Goal: Task Accomplishment & Management: Complete application form

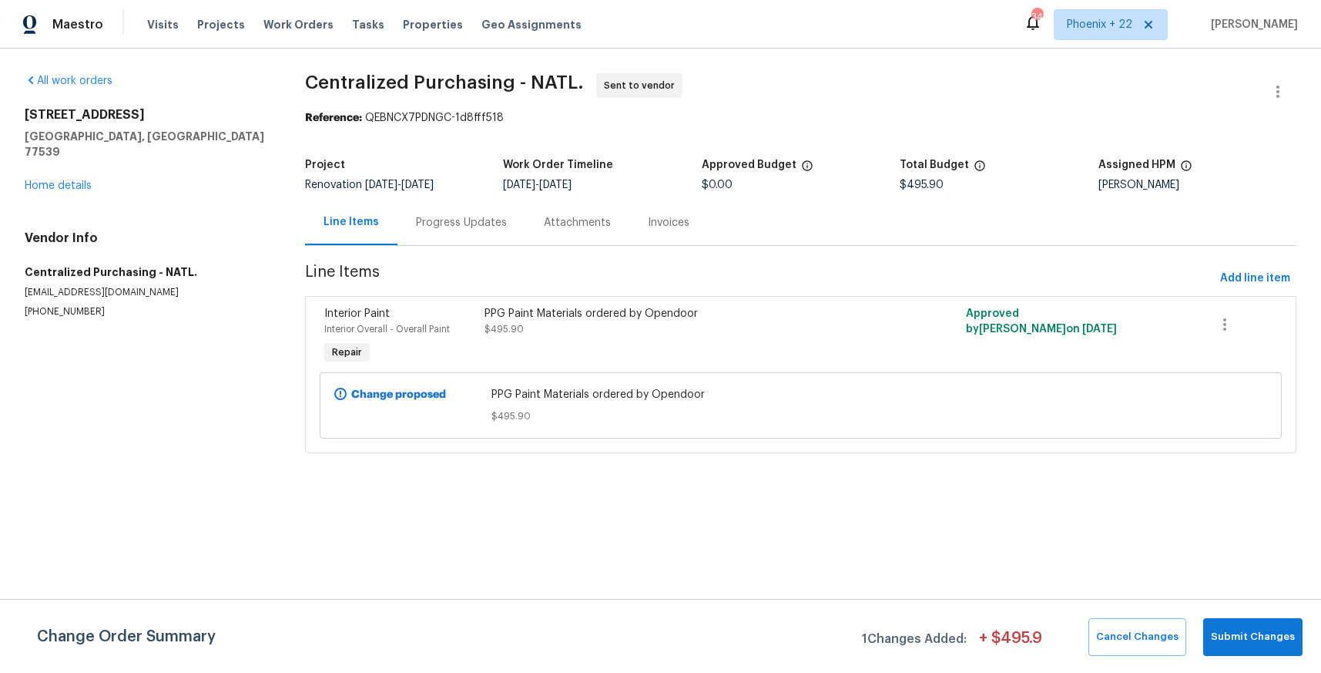
click at [293, 35] on div "Visits Projects Work Orders Tasks Properties Geo Assignments" at bounding box center [373, 24] width 453 height 31
click at [291, 26] on span "Work Orders" at bounding box center [298, 24] width 70 height 15
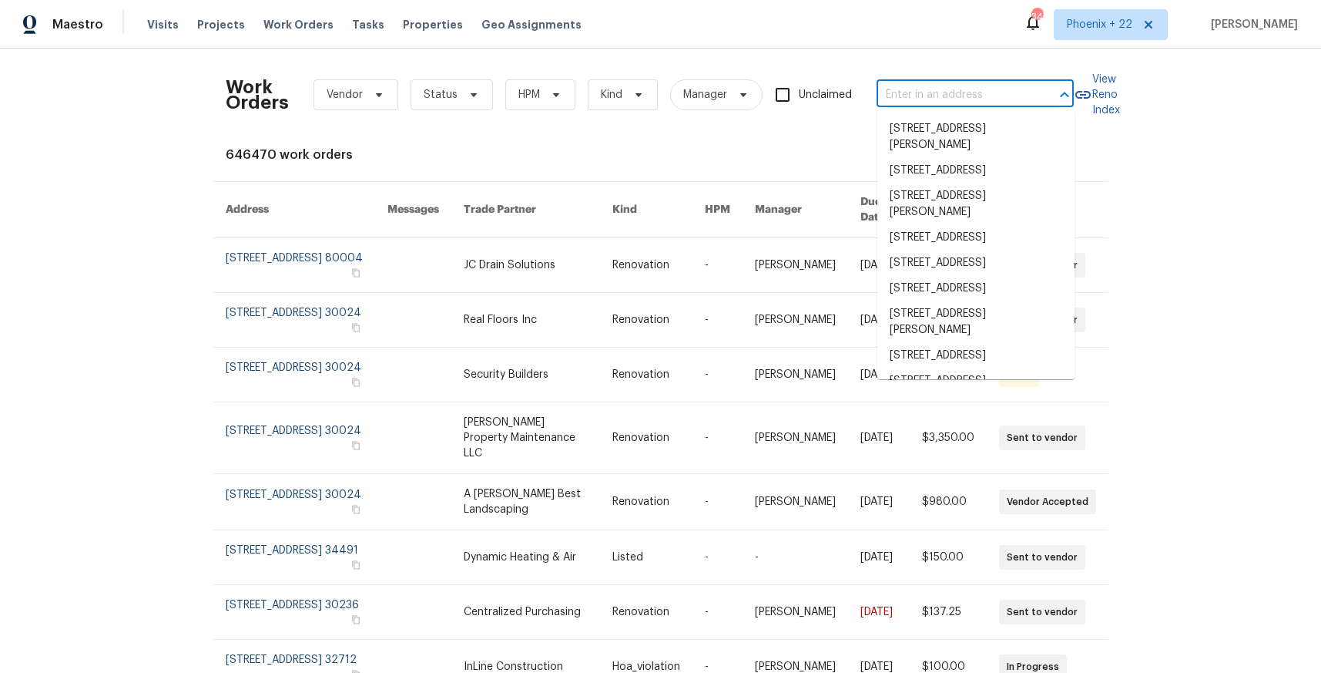
click at [936, 83] on input "text" at bounding box center [954, 95] width 154 height 24
paste input "[STREET_ADDRESS]"
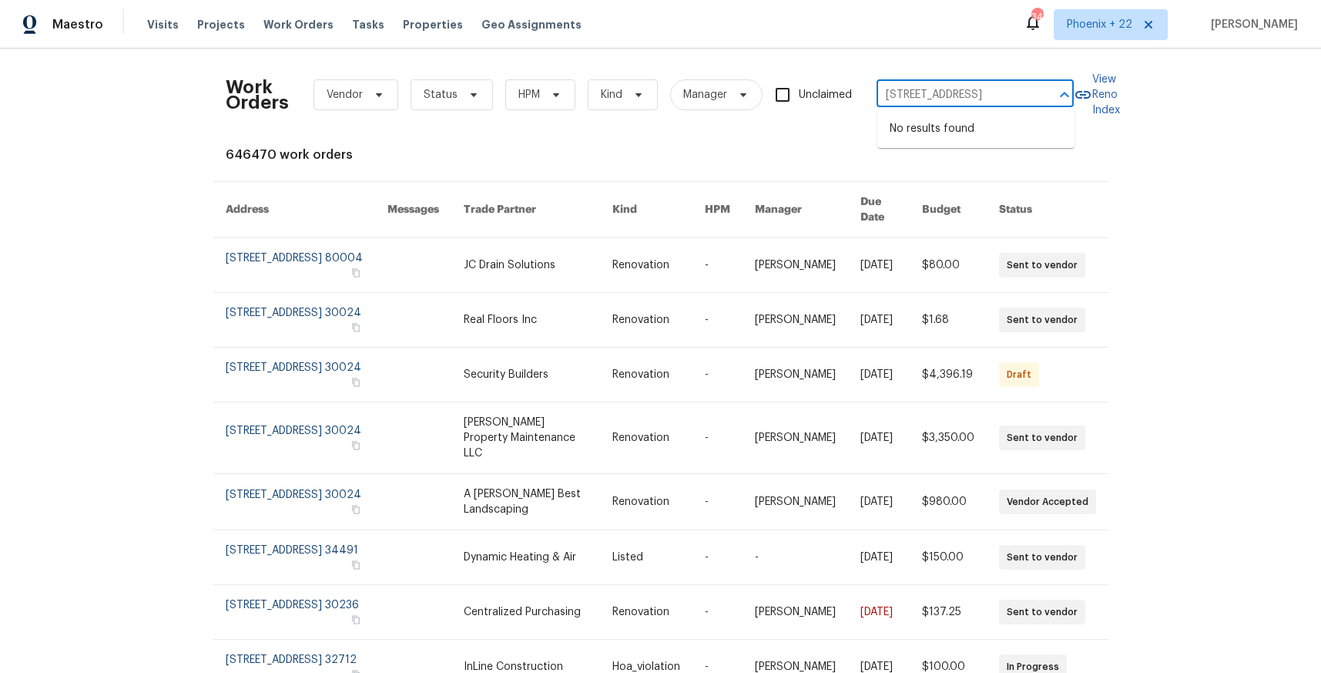
type input "[STREET_ADDRESS]"
drag, startPoint x: 1086, startPoint y: 21, endPoint x: 1086, endPoint y: 37, distance: 16.2
click at [1086, 21] on span "Phoenix + 22" at bounding box center [1099, 24] width 65 height 15
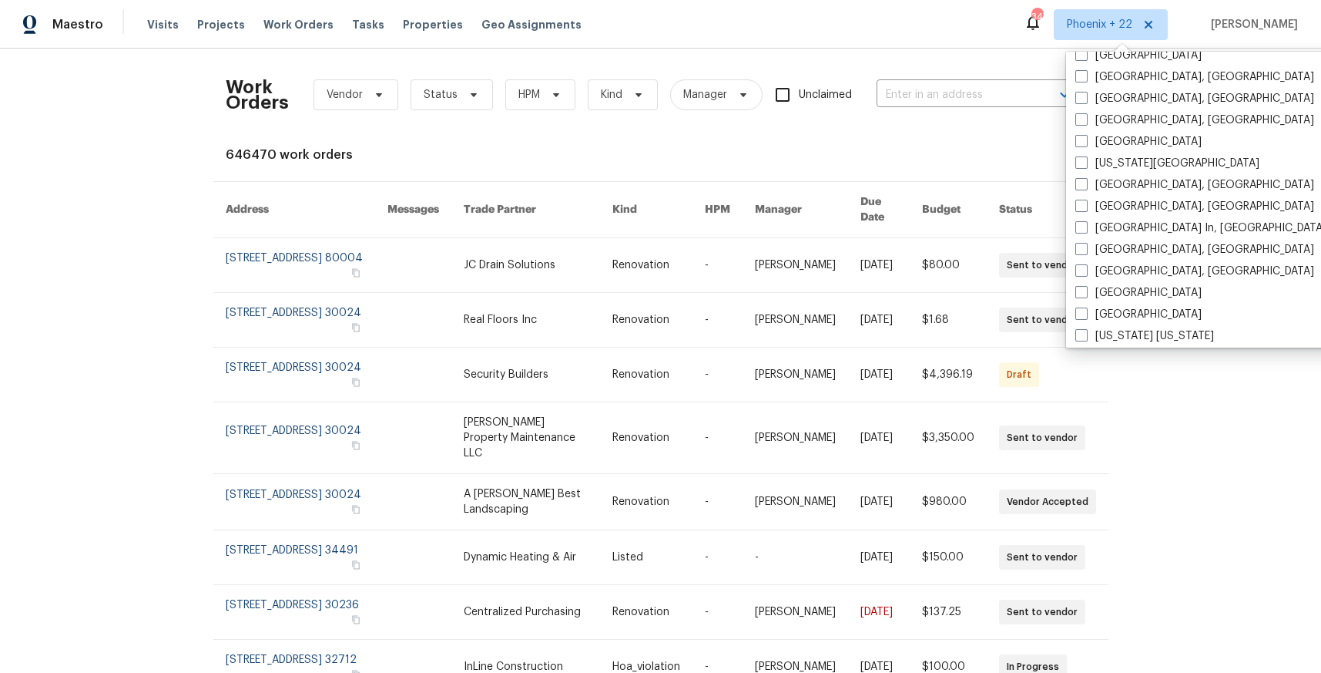
scroll to position [816, 0]
drag, startPoint x: 1094, startPoint y: 136, endPoint x: 1033, endPoint y: 121, distance: 62.6
click at [1094, 136] on label "[GEOGRAPHIC_DATA]" at bounding box center [1138, 136] width 126 height 15
click at [1085, 136] on input "[GEOGRAPHIC_DATA]" at bounding box center [1080, 134] width 10 height 10
checkbox input "true"
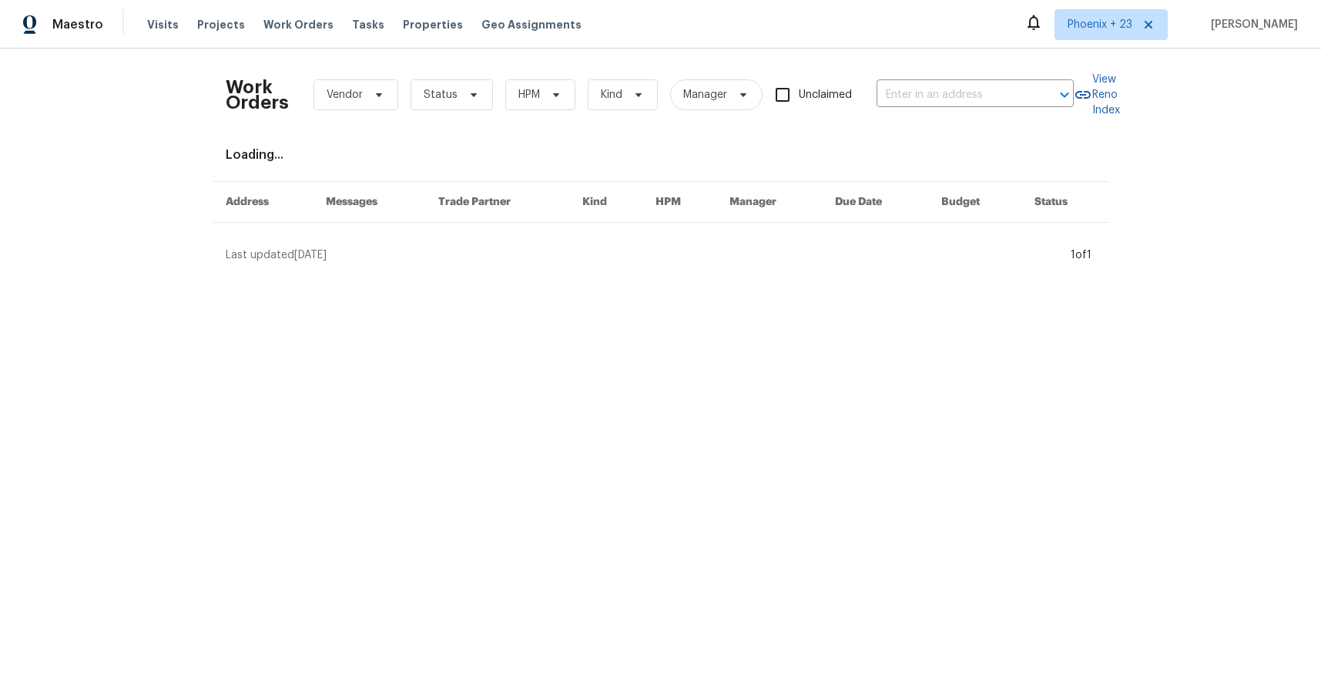
click at [891, 75] on div "Work Orders Vendor Status HPM Kind Manager Unclaimed ​" at bounding box center [650, 95] width 848 height 68
click at [908, 92] on input "text" at bounding box center [954, 95] width 154 height 24
paste input "[STREET_ADDRESS]"
type input "[STREET_ADDRESS]"
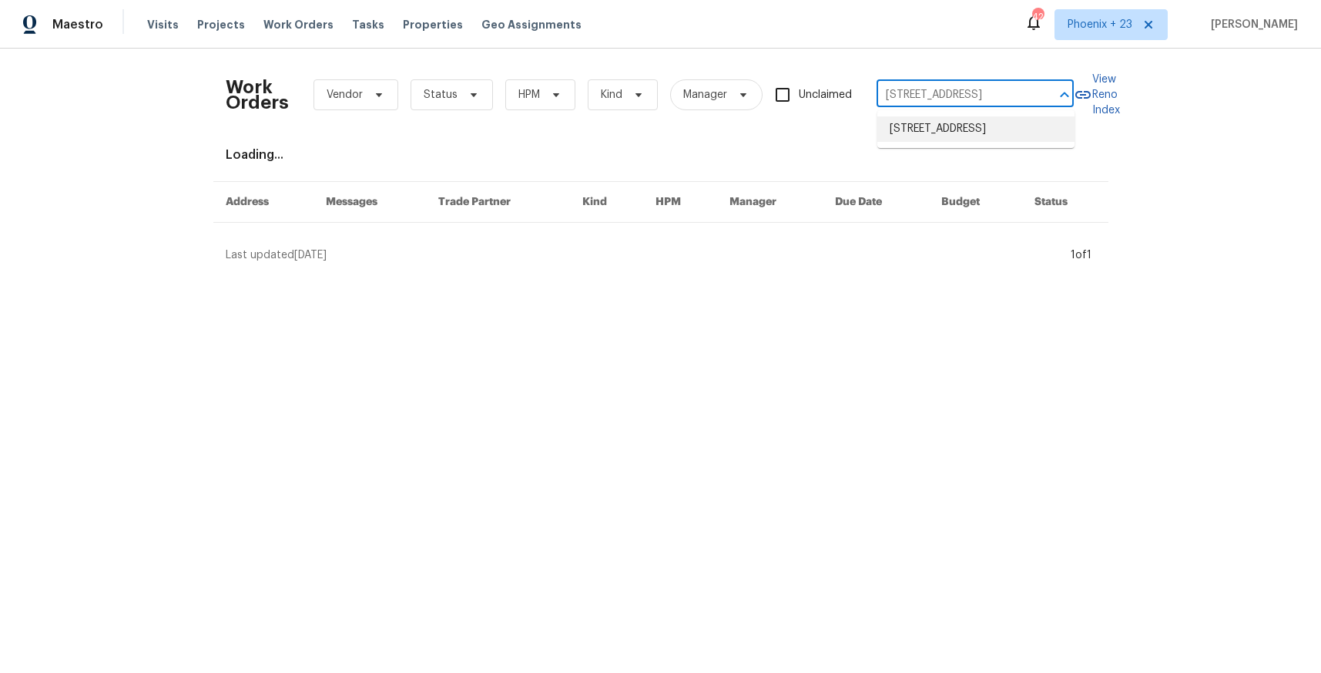
click at [931, 139] on li "[STREET_ADDRESS]" at bounding box center [975, 128] width 197 height 25
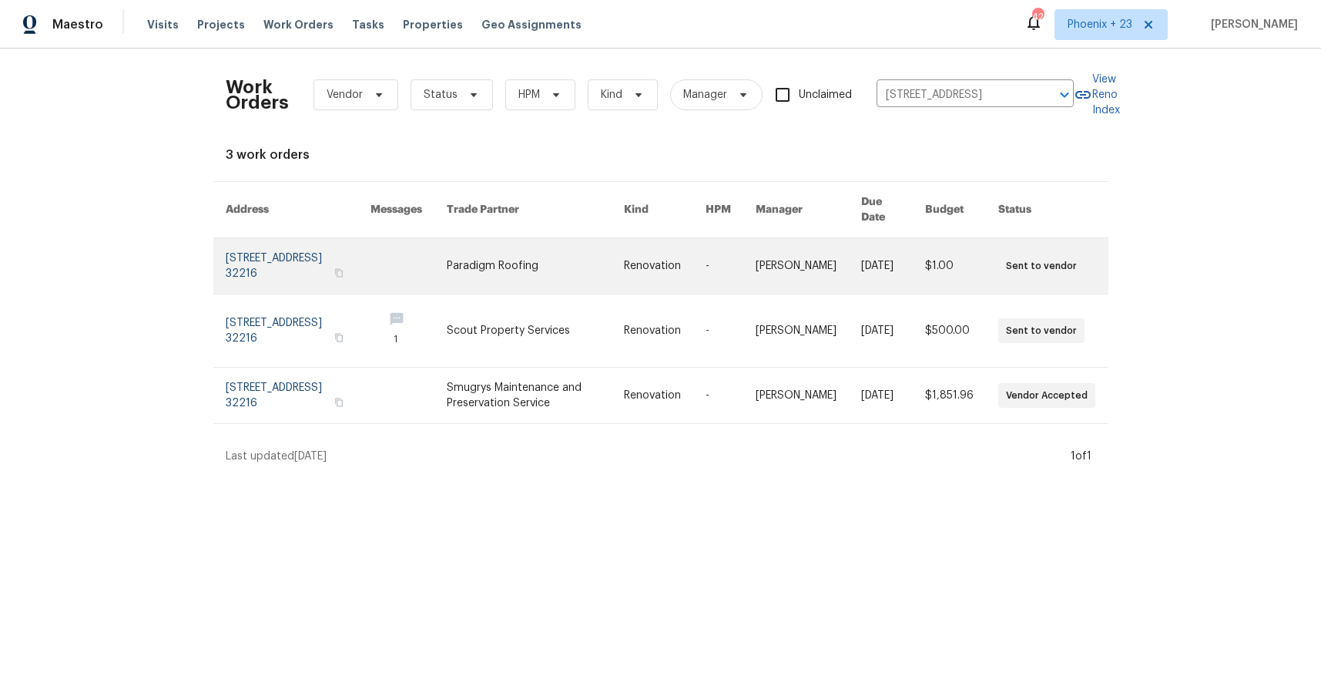
click at [528, 250] on link at bounding box center [535, 265] width 177 height 55
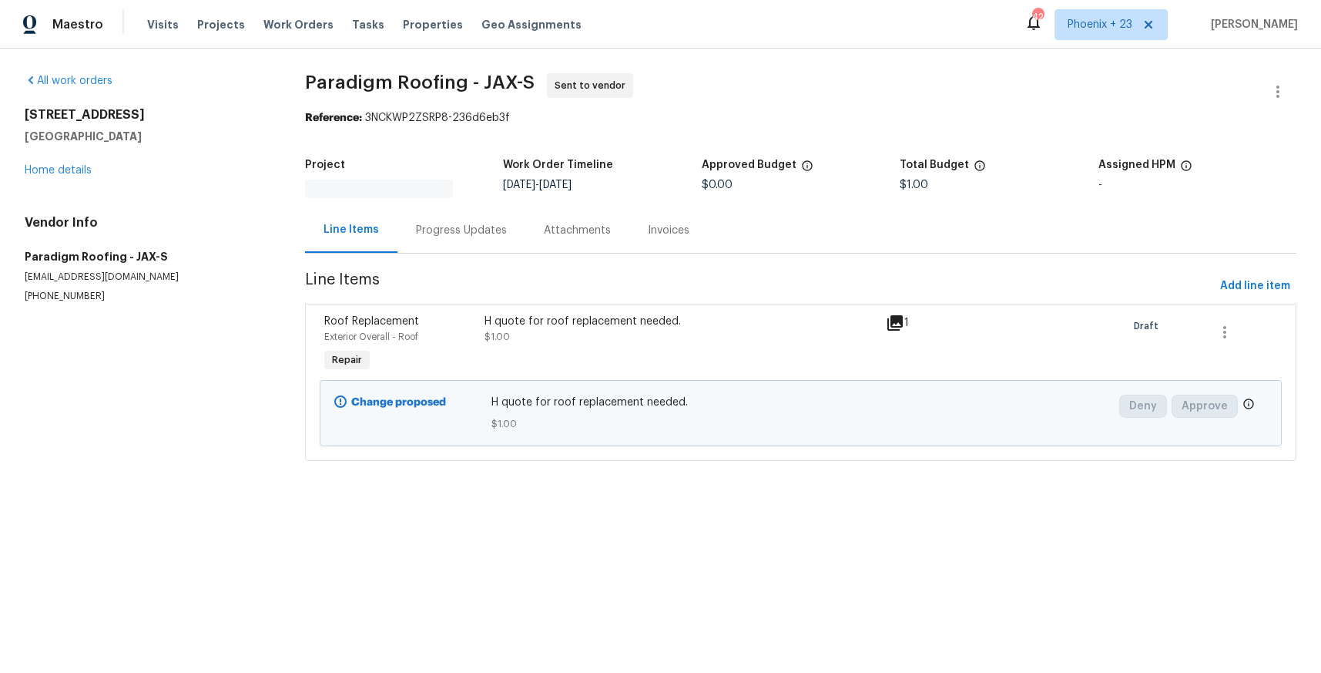
click at [70, 177] on div "[STREET_ADDRESS] Home details" at bounding box center [146, 142] width 243 height 71
click at [69, 173] on link "Home details" at bounding box center [58, 170] width 67 height 11
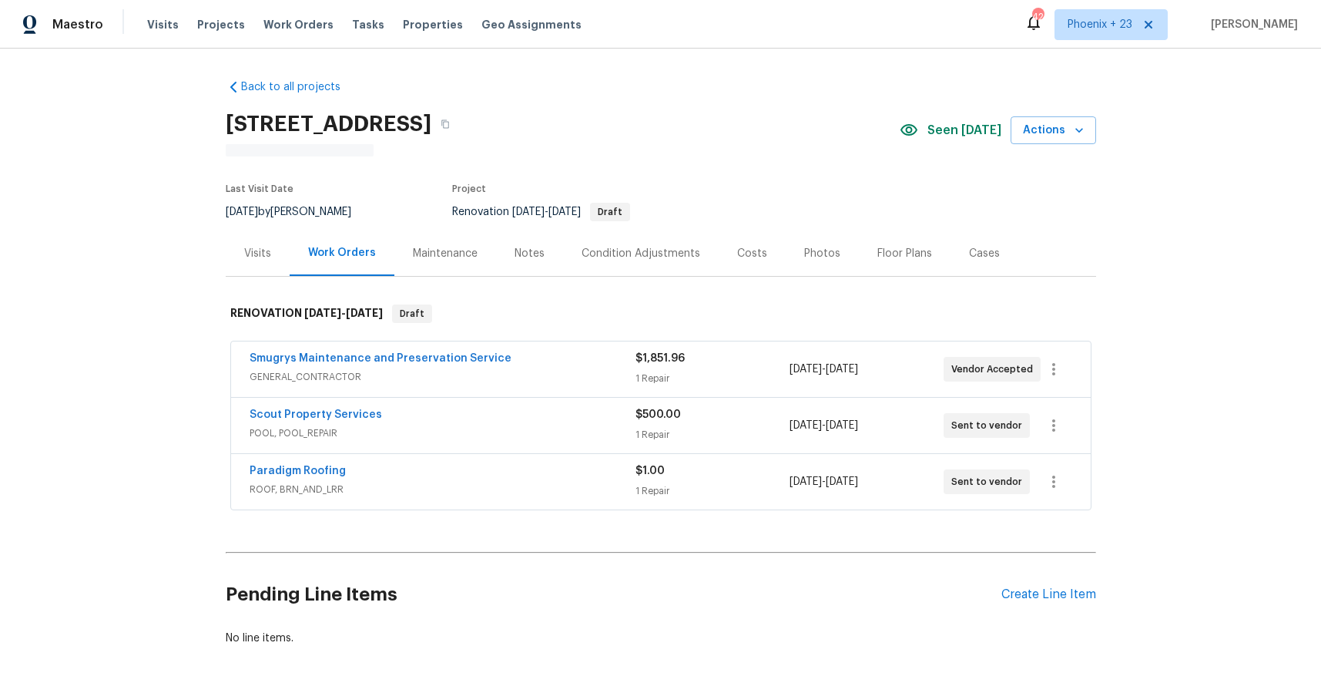
scroll to position [81, 0]
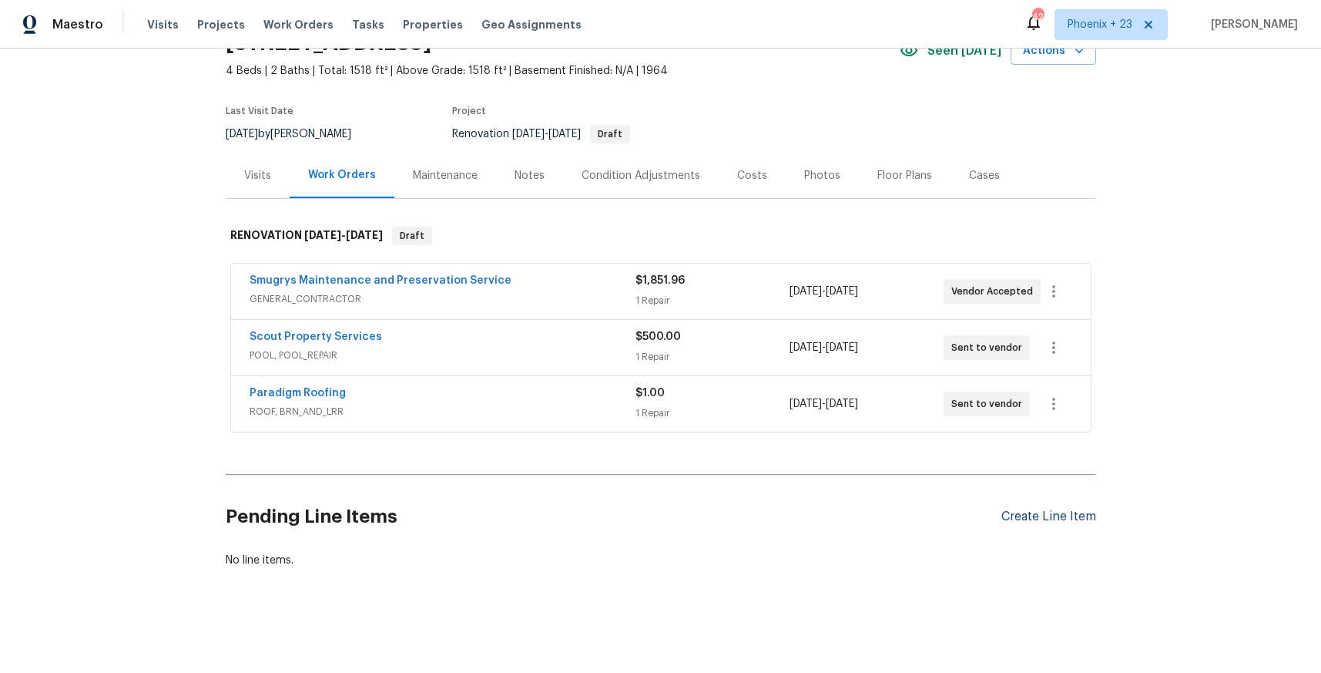
click at [1039, 517] on div "Create Line Item" at bounding box center [1049, 516] width 95 height 15
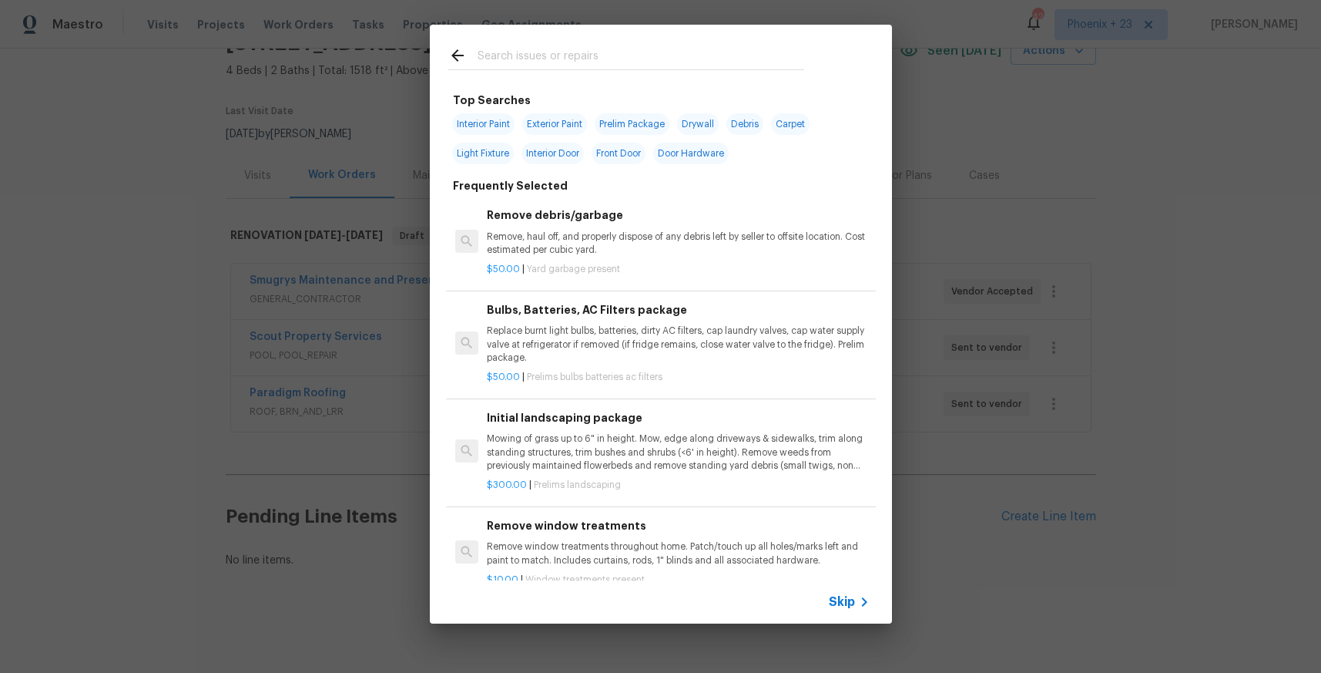
click at [599, 69] on div at bounding box center [626, 69] width 356 height 1
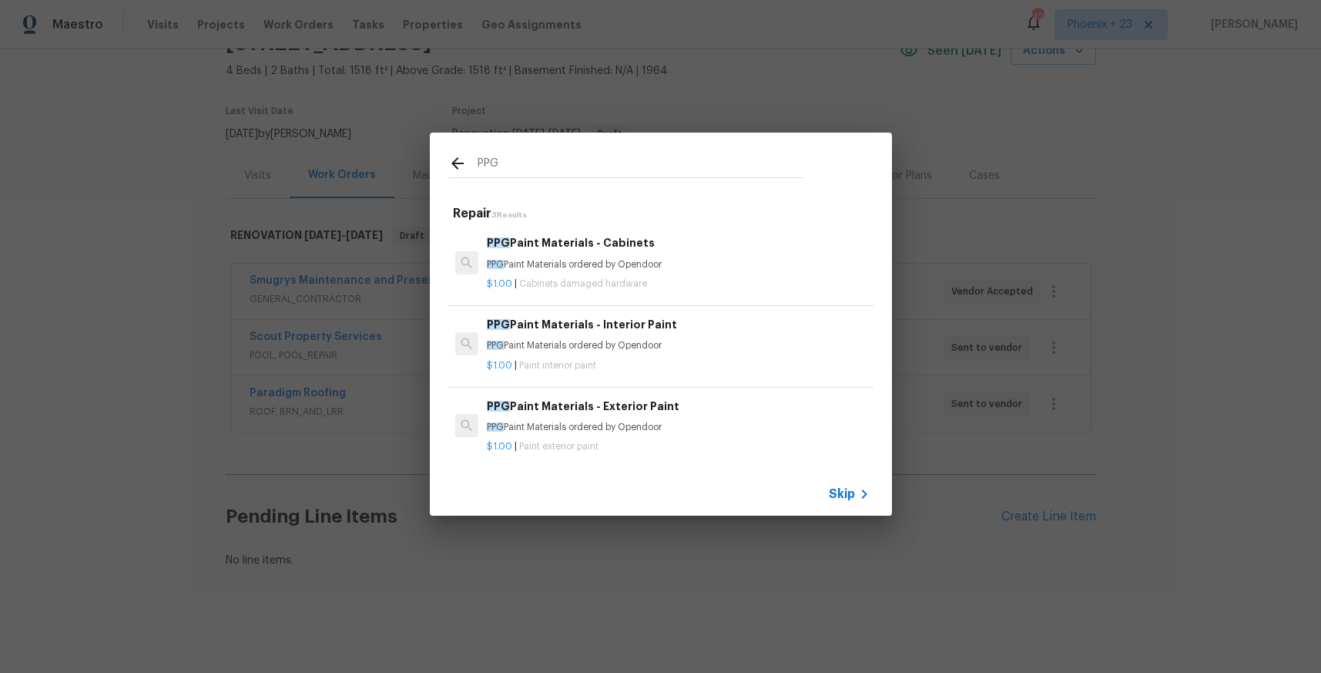
type input "PPG"
click at [687, 230] on div "PPG Paint Materials - Cabinets PPG Paint Materials ordered by Opendoor $1.00 | …" at bounding box center [661, 263] width 430 height 86
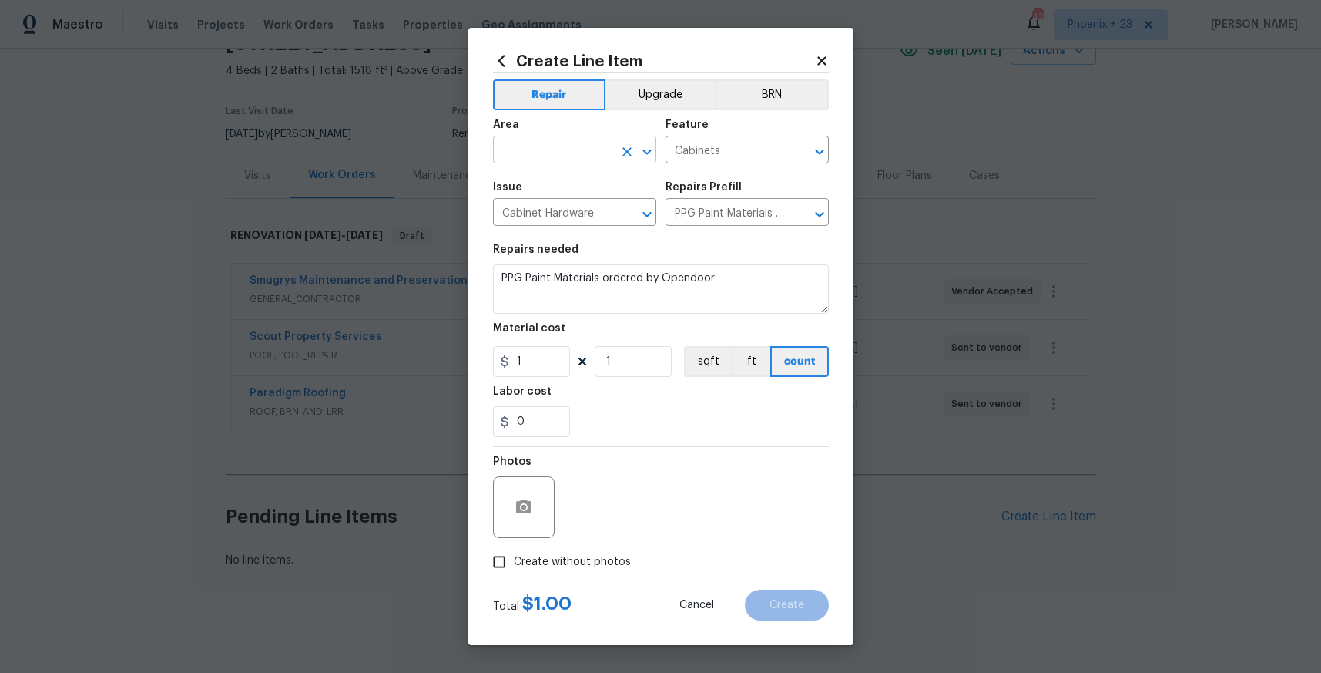
drag, startPoint x: 602, startPoint y: 127, endPoint x: 598, endPoint y: 139, distance: 13.2
click at [601, 133] on div "Area" at bounding box center [574, 129] width 163 height 20
click at [597, 146] on input "text" at bounding box center [553, 151] width 120 height 24
drag, startPoint x: 604, startPoint y: 204, endPoint x: 594, endPoint y: 330, distance: 126.0
click at [604, 204] on li "Interior Overall" at bounding box center [574, 210] width 163 height 25
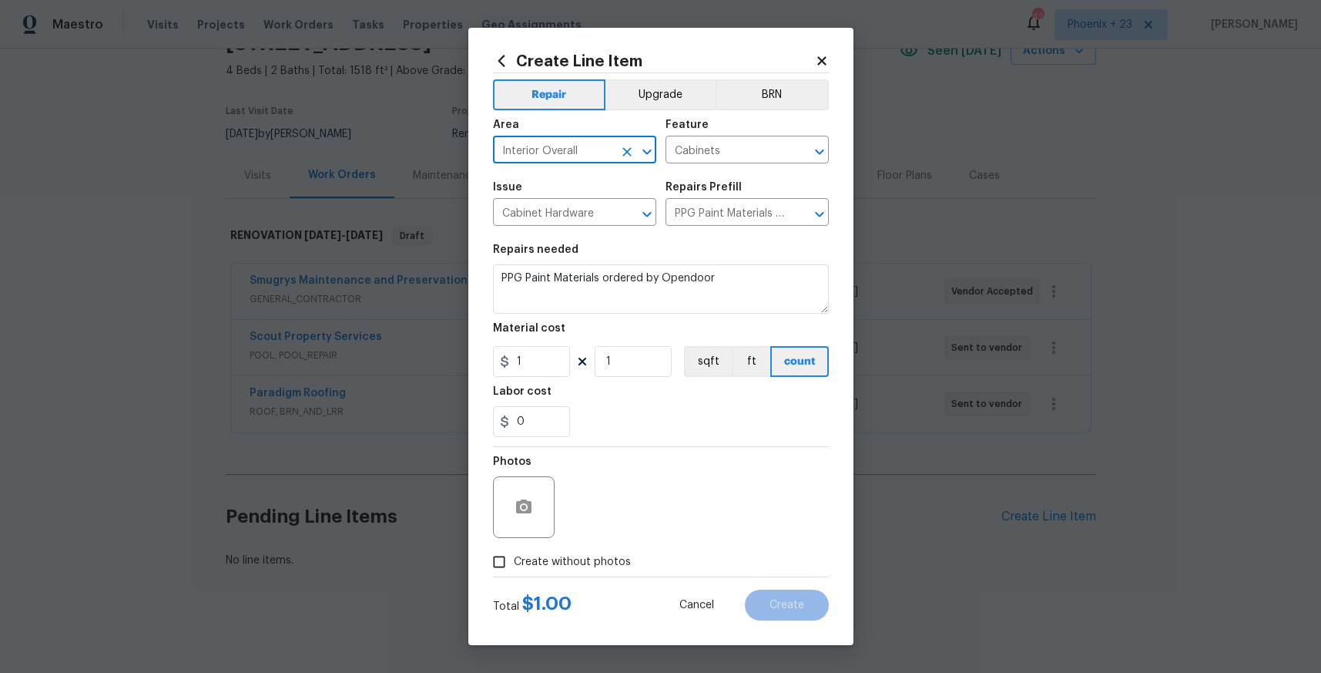
type input "Interior Overall"
click at [542, 359] on input "1" at bounding box center [531, 361] width 77 height 31
drag, startPoint x: 542, startPoint y: 359, endPoint x: 497, endPoint y: 358, distance: 45.5
click at [497, 358] on input "1" at bounding box center [531, 361] width 77 height 31
type input "319.03"
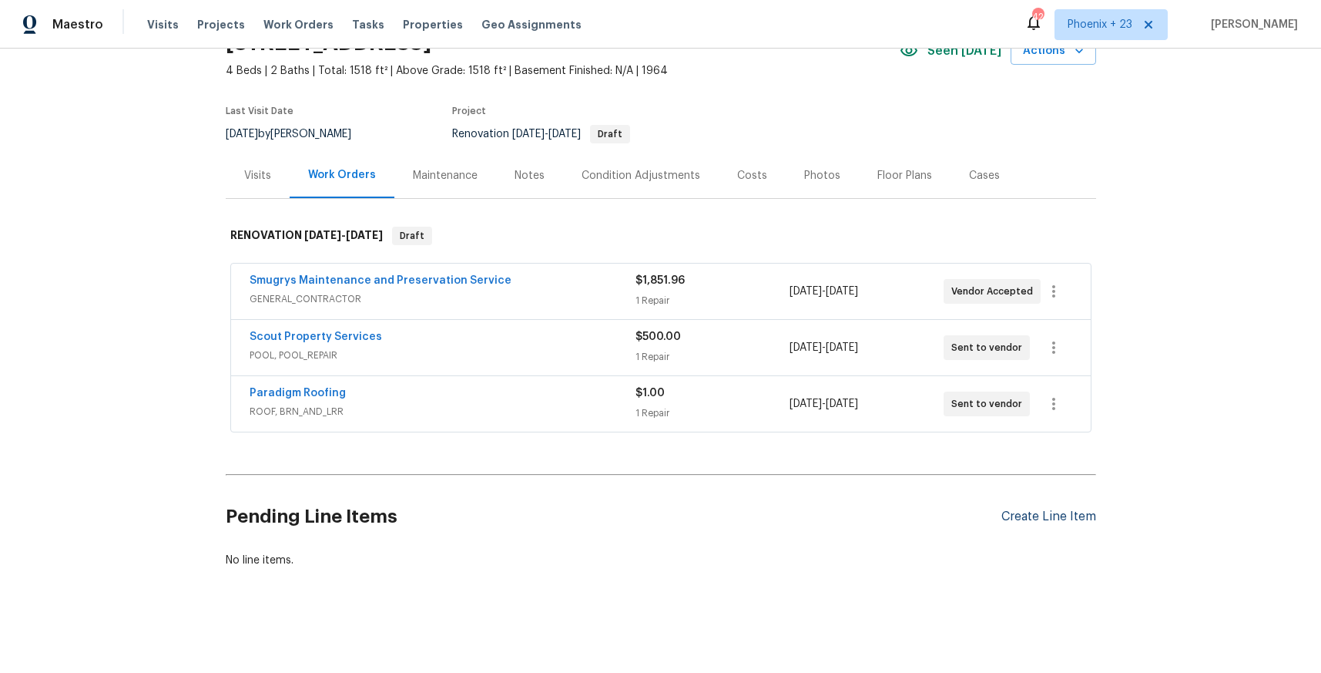
click at [1032, 515] on div "Create Line Item" at bounding box center [1049, 516] width 95 height 15
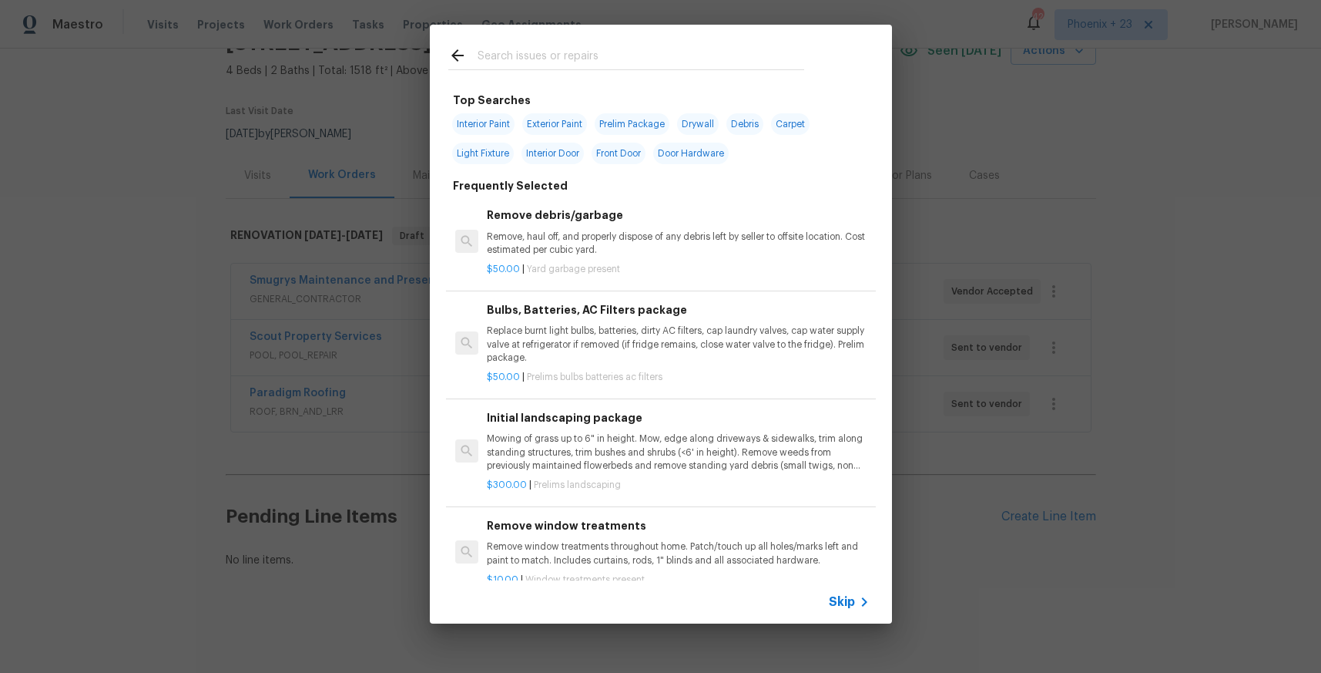
click at [508, 52] on input "text" at bounding box center [641, 57] width 327 height 23
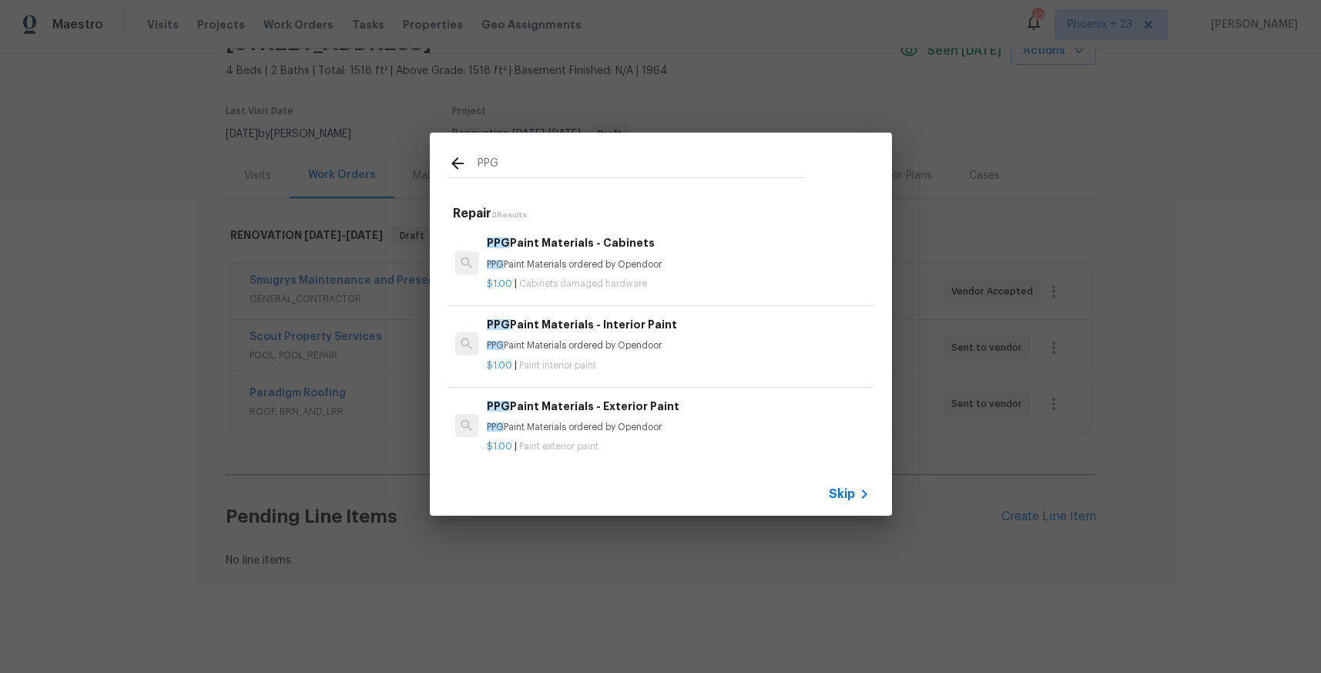
type input "PPG"
click at [706, 273] on div "$1.00 | Cabinets damaged hardware" at bounding box center [678, 280] width 382 height 19
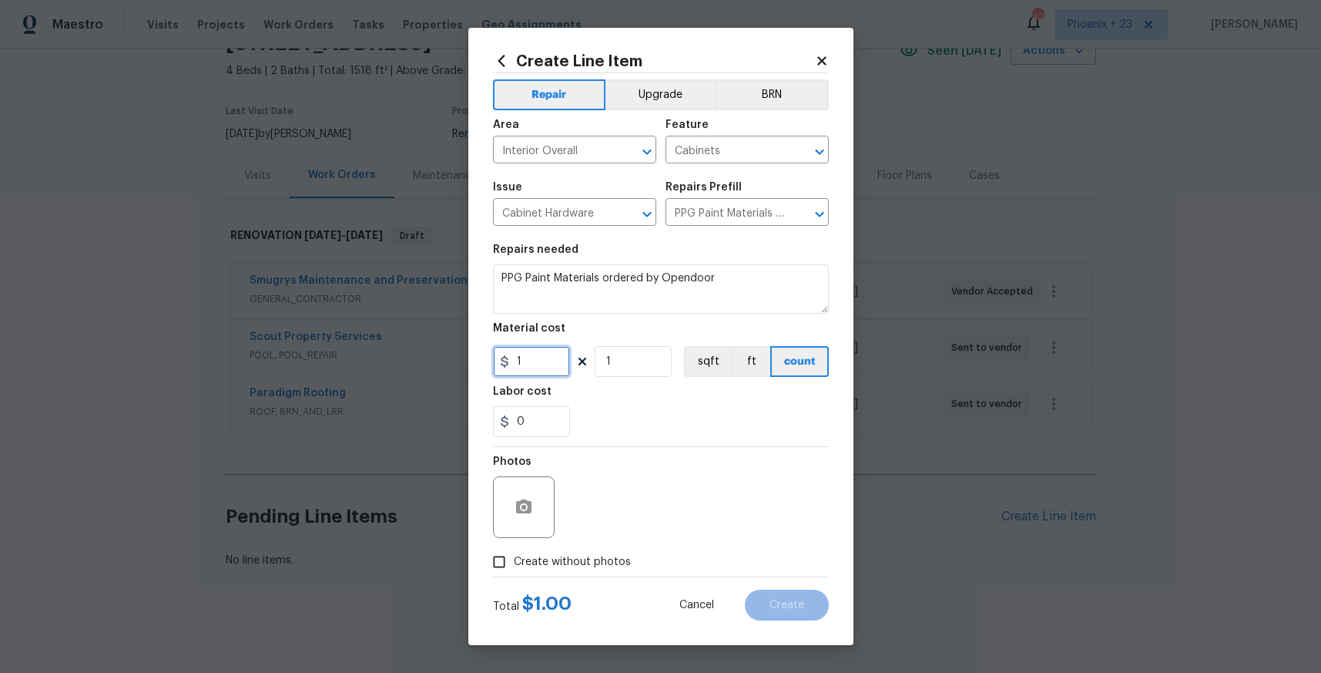
drag, startPoint x: 568, startPoint y: 362, endPoint x: 556, endPoint y: 364, distance: 11.8
click at [568, 362] on input "1" at bounding box center [531, 361] width 77 height 31
drag, startPoint x: 556, startPoint y: 364, endPoint x: 485, endPoint y: 361, distance: 71.8
click at [485, 361] on div "Create Line Item Repair Upgrade BRN Area Interior Overall ​ Feature Cabinets ​ …" at bounding box center [660, 336] width 385 height 617
type input "319.87"
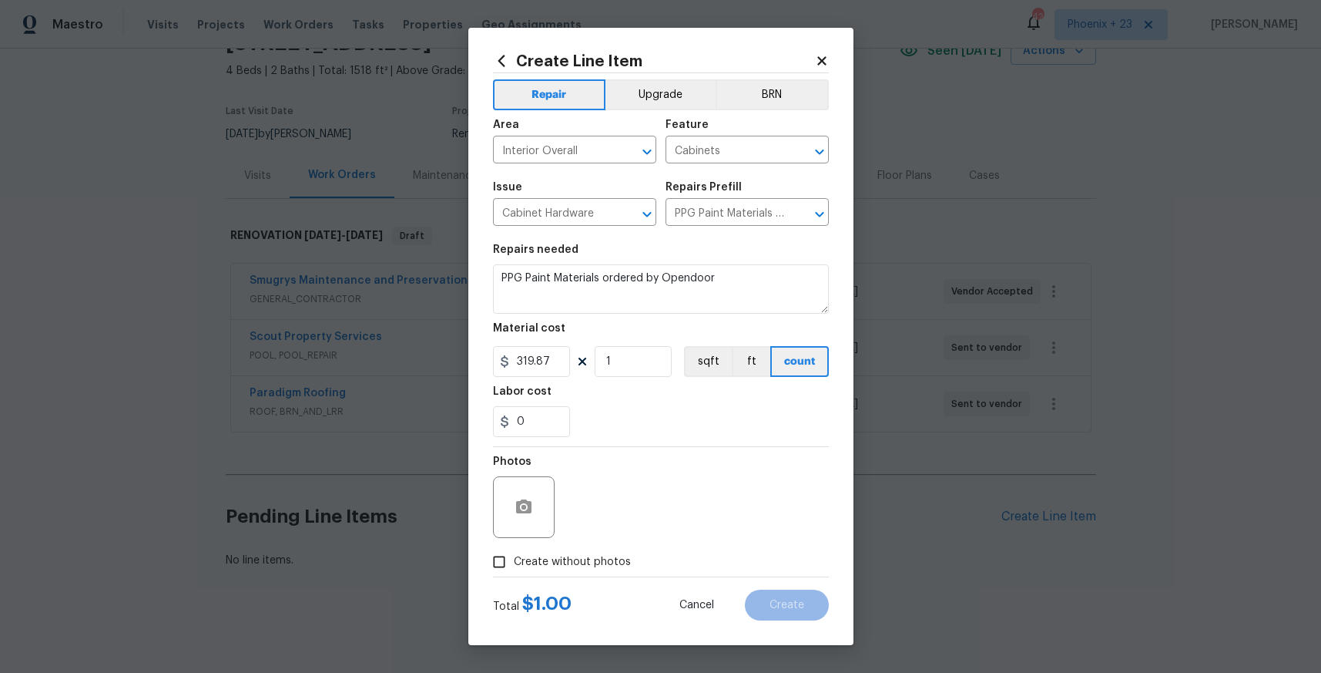
click at [575, 555] on span "Create without photos" at bounding box center [572, 562] width 117 height 16
click at [514, 555] on input "Create without photos" at bounding box center [499, 561] width 29 height 29
checkbox input "true"
click at [610, 515] on textarea at bounding box center [698, 507] width 262 height 62
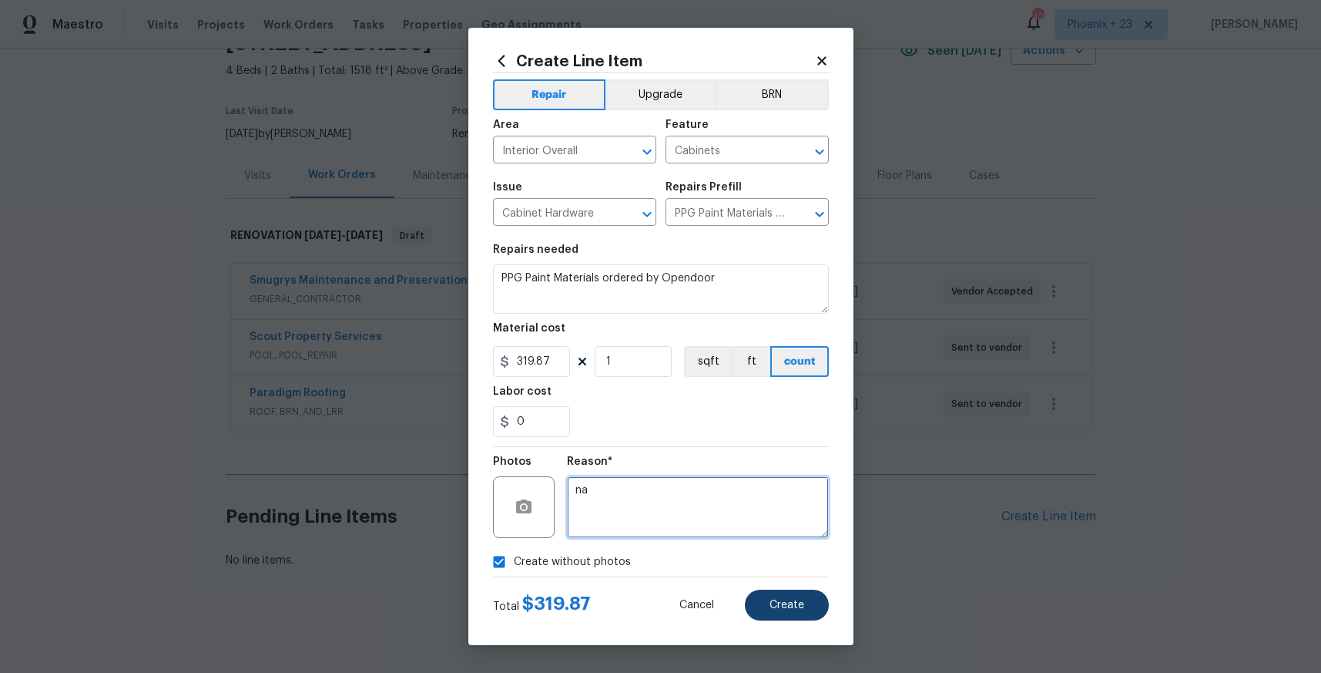
type textarea "na"
click at [809, 596] on button "Create" at bounding box center [787, 604] width 84 height 31
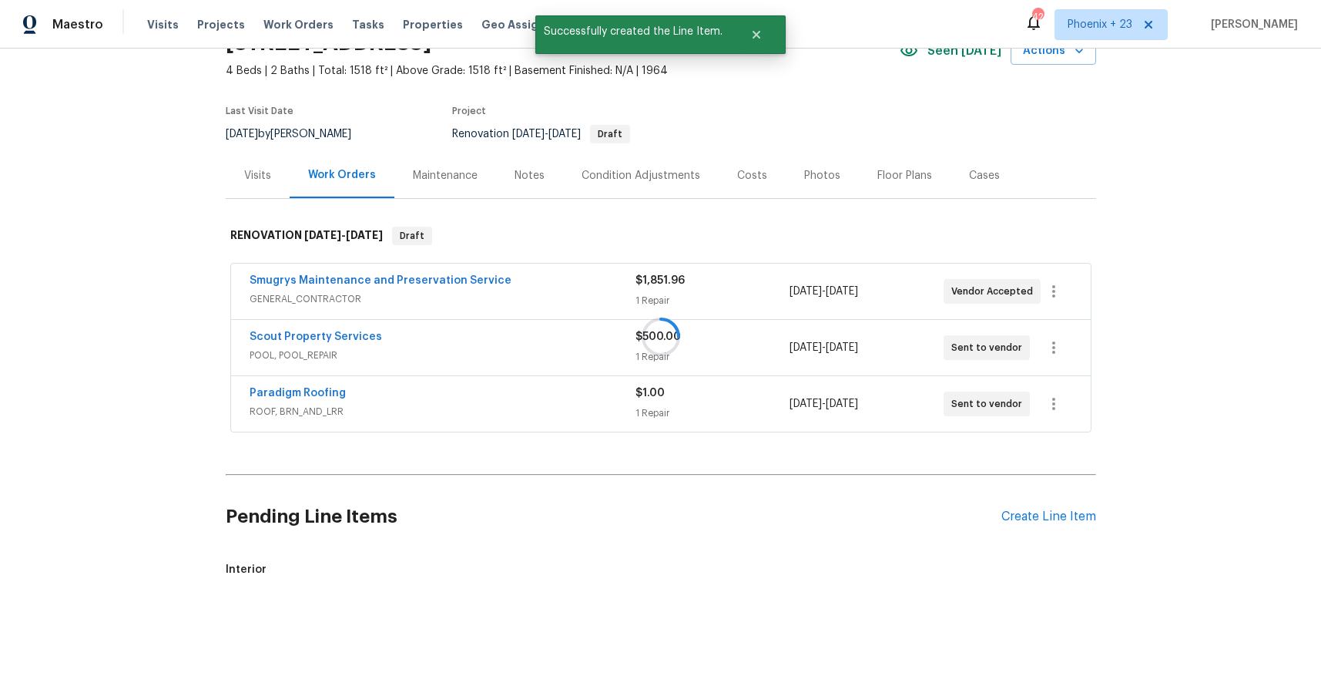
click at [1063, 533] on div at bounding box center [660, 336] width 1321 height 673
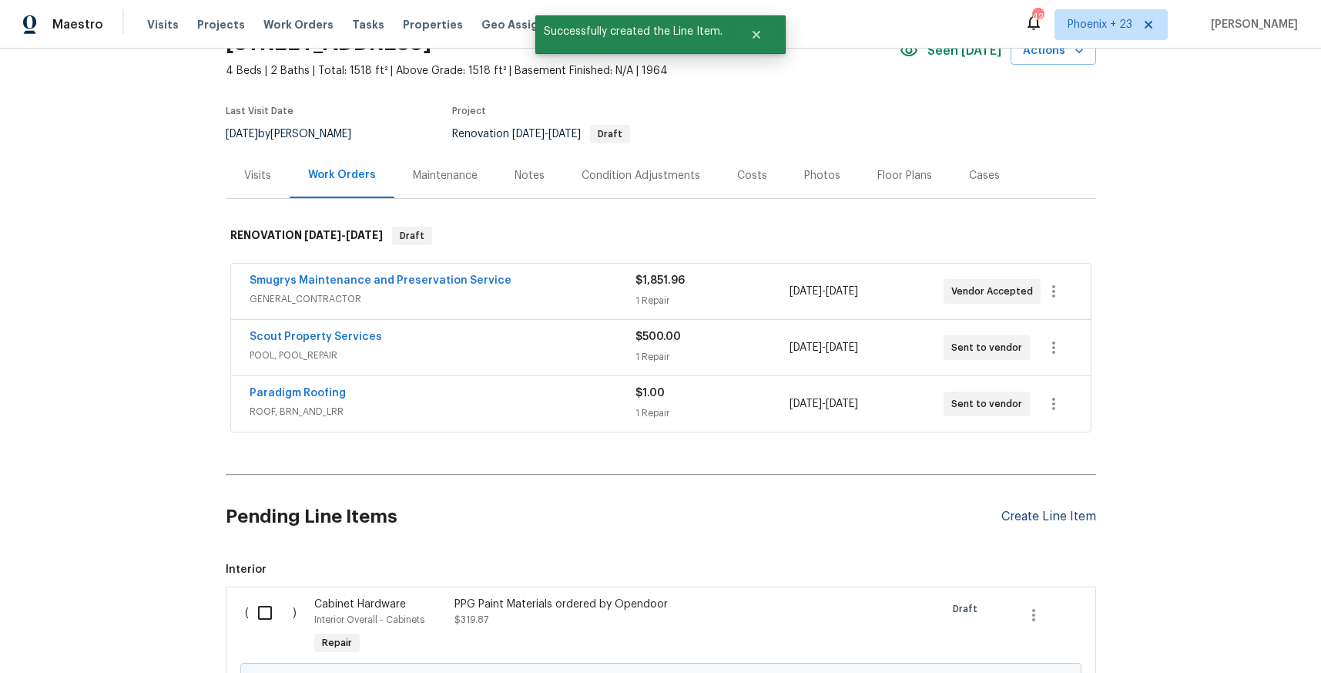
click at [1060, 518] on div "Create Line Item" at bounding box center [1049, 516] width 95 height 15
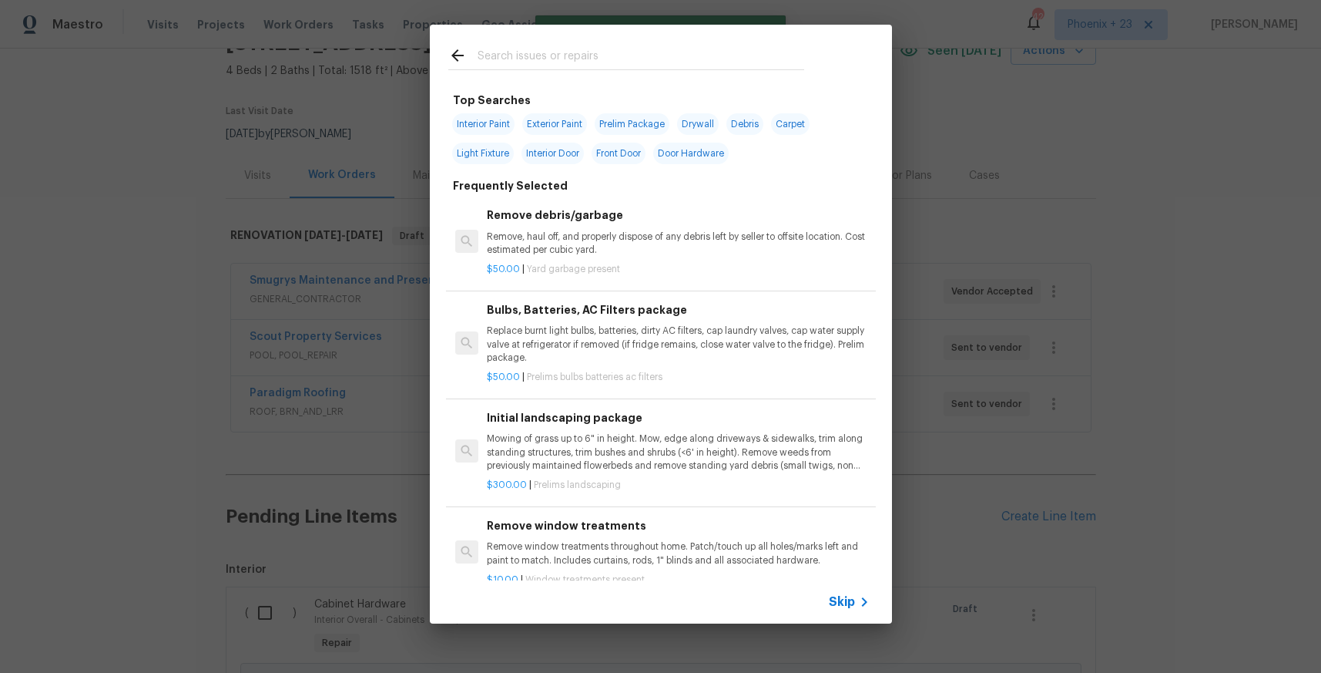
drag, startPoint x: 627, startPoint y: 36, endPoint x: 624, endPoint y: 55, distance: 19.5
click at [627, 36] on div at bounding box center [626, 55] width 393 height 61
click at [624, 55] on input "text" at bounding box center [641, 57] width 327 height 23
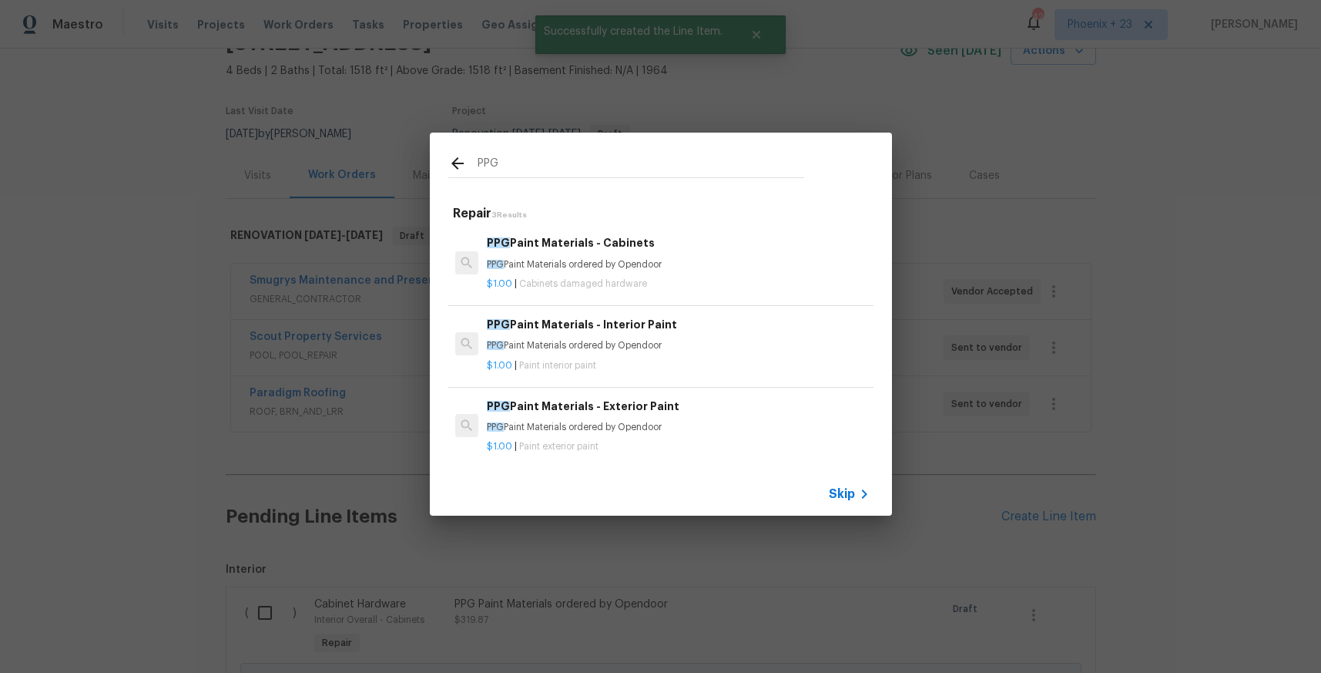
type input "PPG"
click at [734, 347] on p "PPG Paint Materials ordered by Opendoor" at bounding box center [678, 345] width 382 height 13
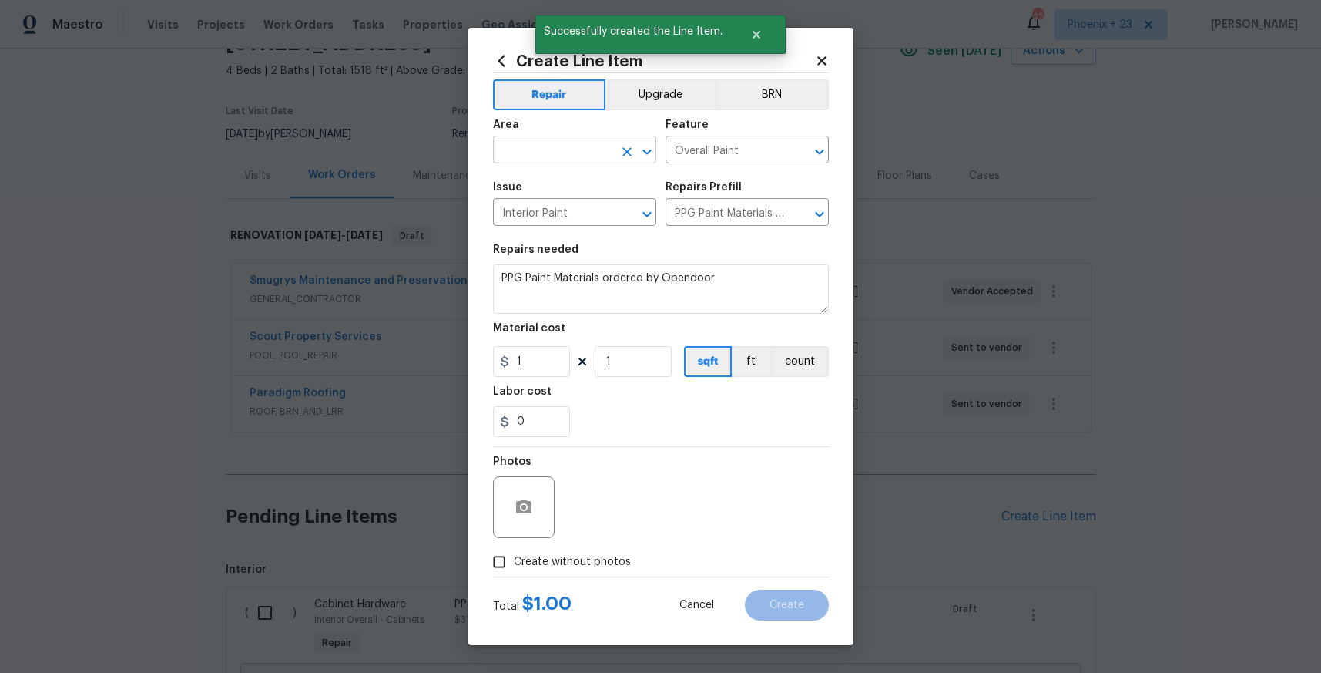
click at [581, 151] on input "text" at bounding box center [553, 151] width 120 height 24
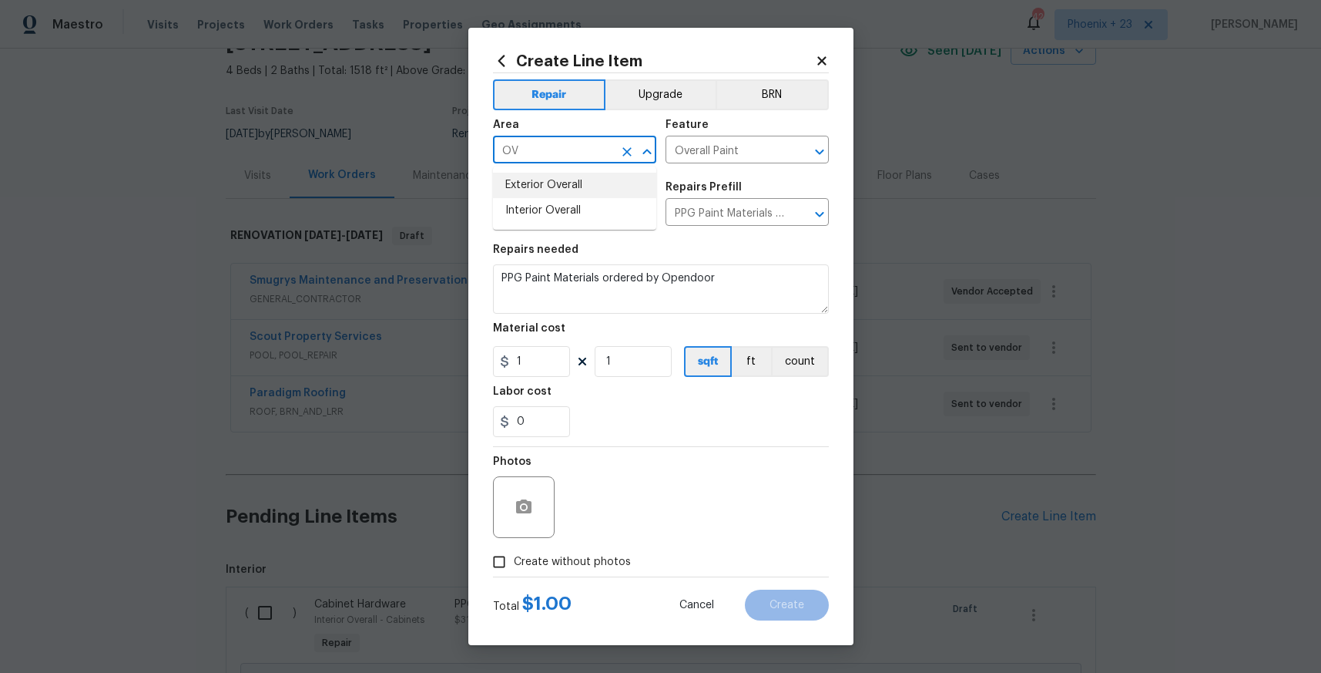
type input "OV"
drag, startPoint x: 588, startPoint y: 232, endPoint x: 587, endPoint y: 217, distance: 14.7
click at [588, 226] on span "Issue Interior Paint ​" at bounding box center [574, 204] width 163 height 62
click at [587, 217] on input "Interior Paint" at bounding box center [553, 214] width 120 height 24
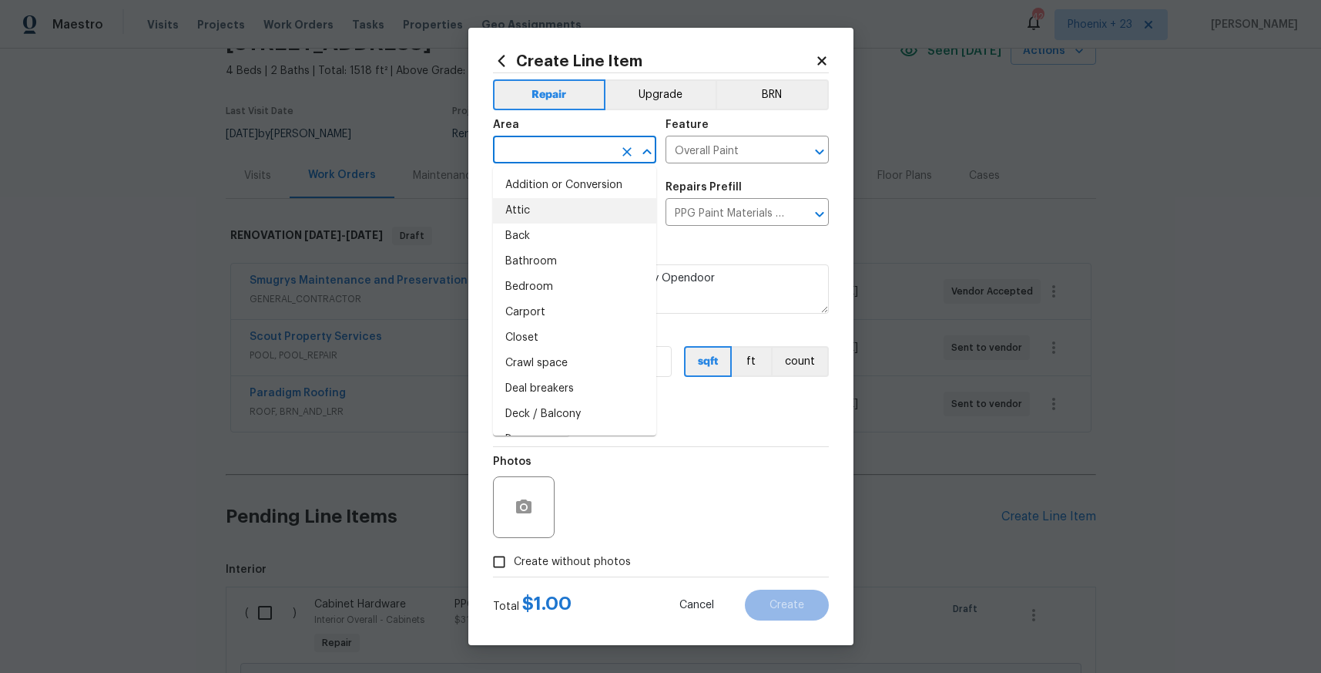
click at [550, 153] on input "text" at bounding box center [553, 151] width 120 height 24
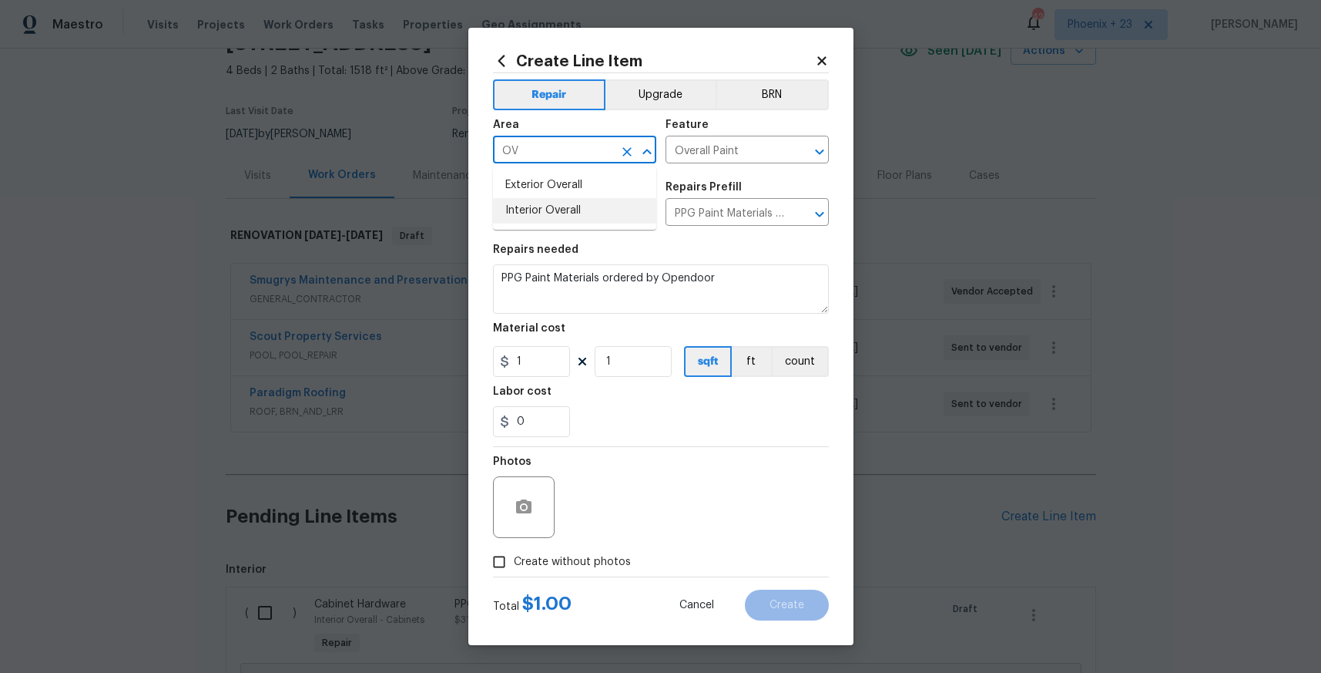
click at [563, 210] on li "Interior Overall" at bounding box center [574, 210] width 163 height 25
type input "Interior Overall"
click at [533, 377] on section "Repairs needed PPG Paint Materials ordered by Opendoor Material cost 1 1 sqft f…" at bounding box center [661, 340] width 336 height 211
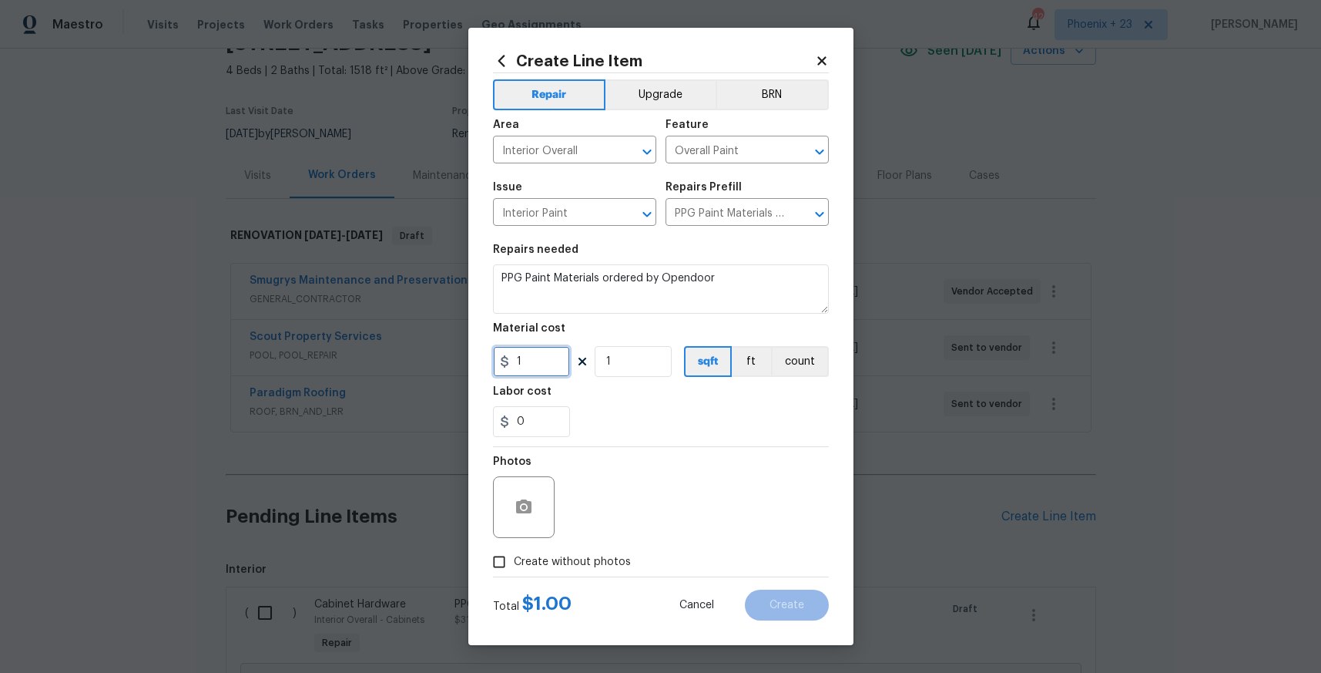
click at [539, 364] on input "1" at bounding box center [531, 361] width 77 height 31
drag, startPoint x: 545, startPoint y: 363, endPoint x: 488, endPoint y: 358, distance: 58.0
click at [488, 358] on div "Create Line Item Repair Upgrade BRN Area Interior Overall ​ Feature Overall Pai…" at bounding box center [660, 336] width 385 height 617
type input "369.19"
click at [586, 566] on span "Create without photos" at bounding box center [572, 562] width 117 height 16
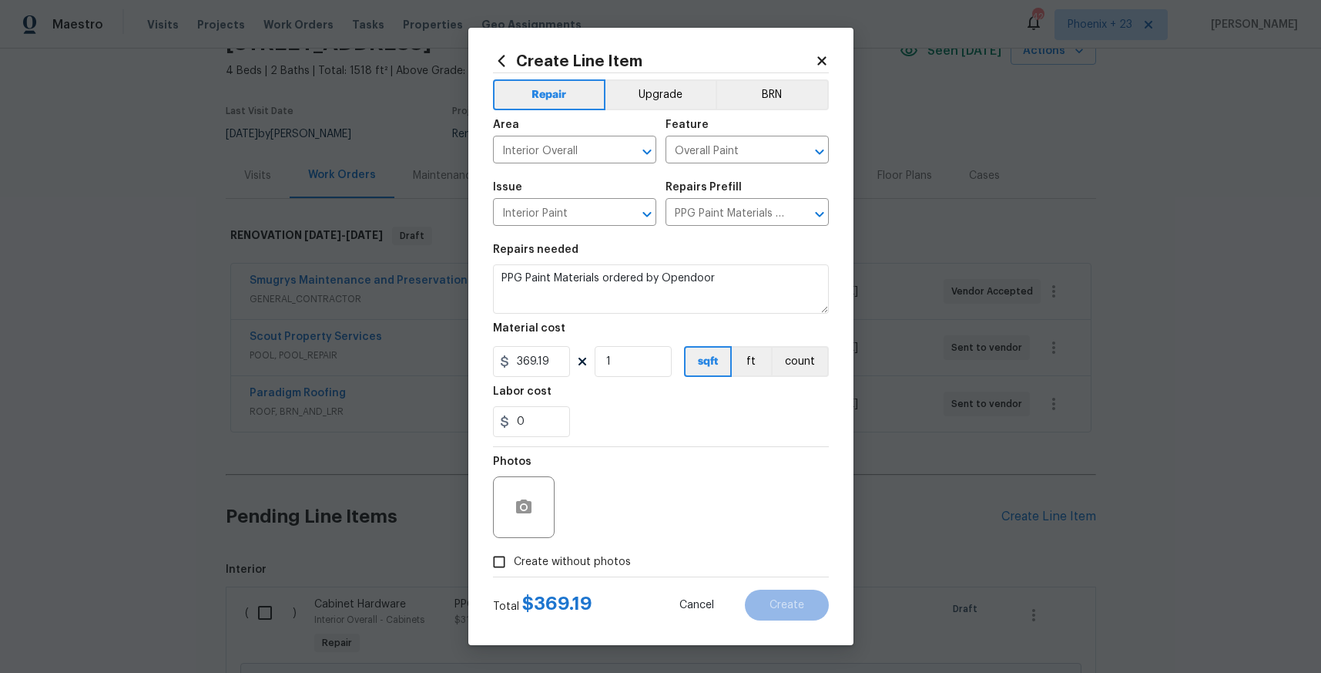
click at [514, 566] on input "Create without photos" at bounding box center [499, 561] width 29 height 29
checkbox input "true"
click at [661, 485] on textarea at bounding box center [698, 507] width 262 height 62
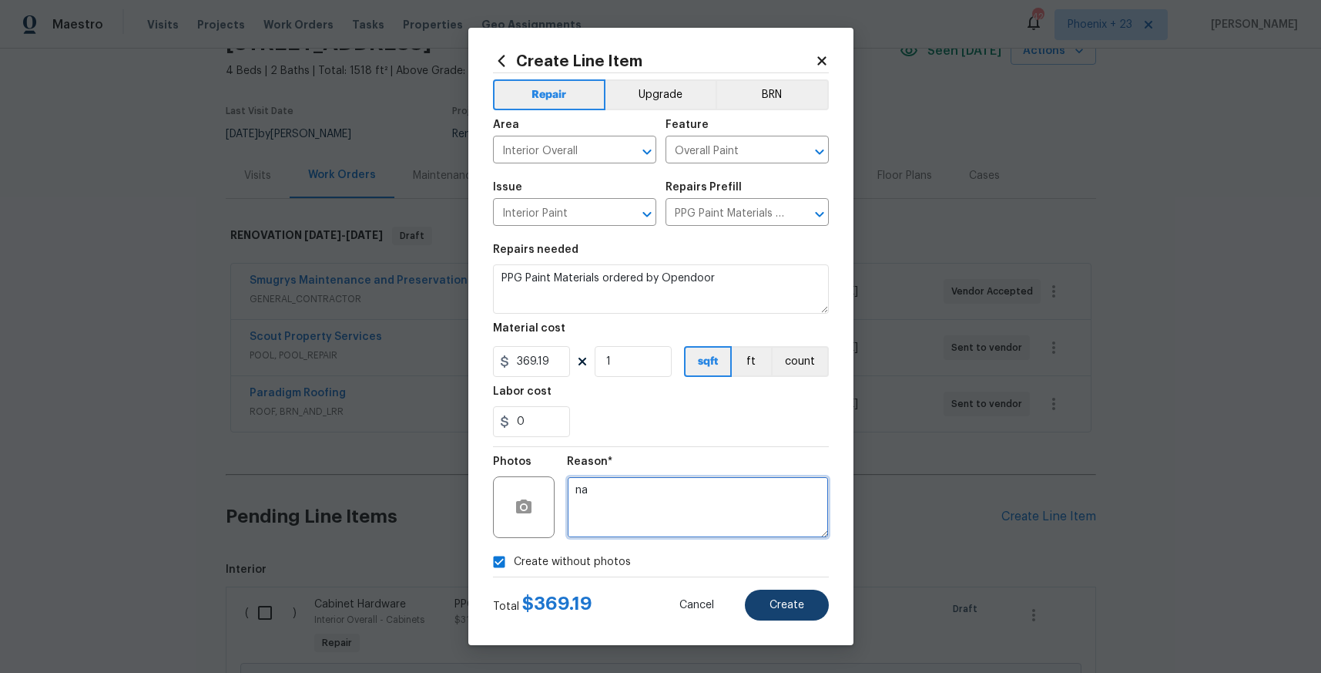
type textarea "na"
click at [810, 591] on button "Create" at bounding box center [787, 604] width 84 height 31
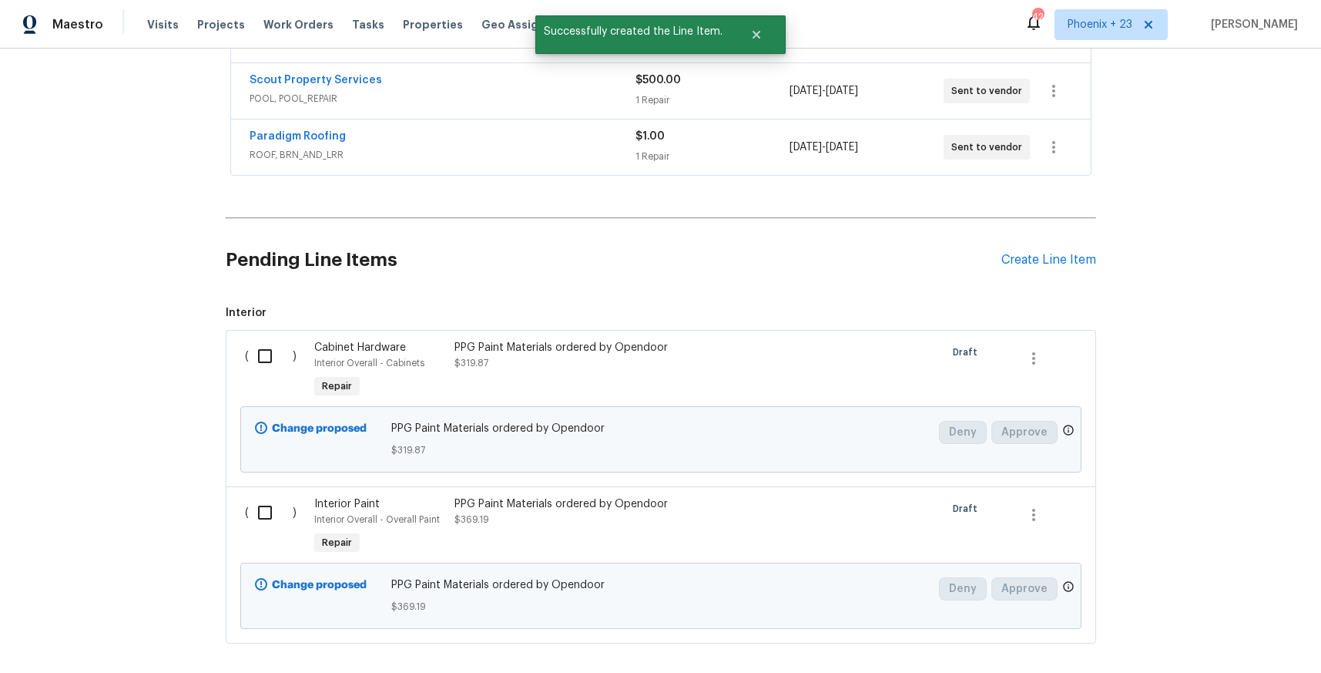
scroll to position [389, 0]
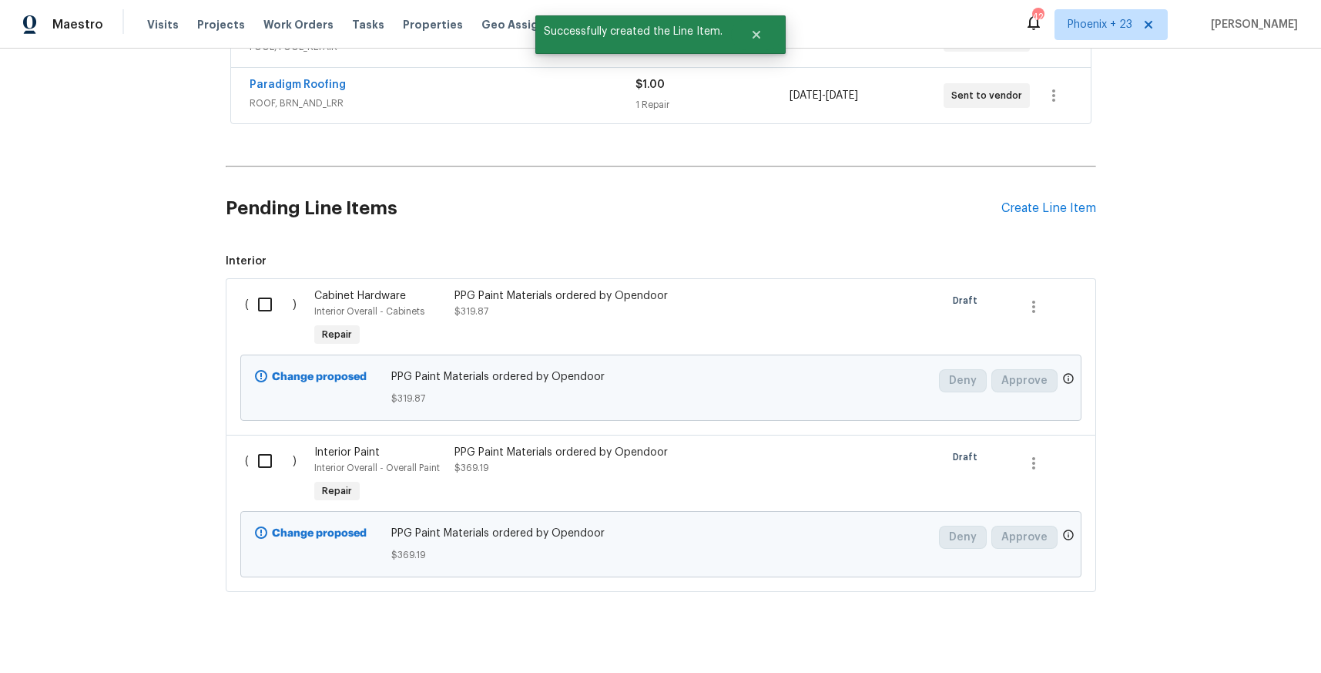
click at [254, 312] on input "checkbox" at bounding box center [271, 304] width 44 height 32
checkbox input "true"
click at [260, 460] on input "checkbox" at bounding box center [271, 461] width 44 height 32
checkbox input "true"
click at [1242, 626] on span "Create Work Order" at bounding box center [1233, 634] width 102 height 19
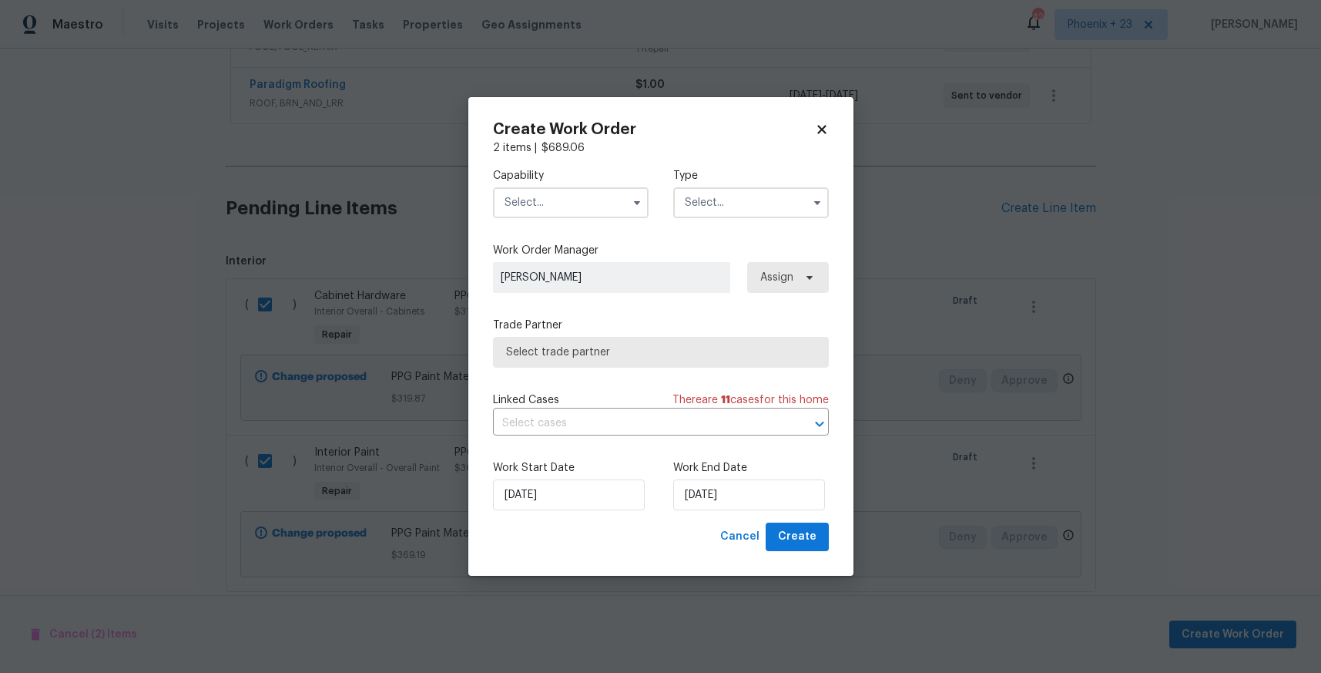
click at [575, 210] on input "text" at bounding box center [571, 202] width 156 height 31
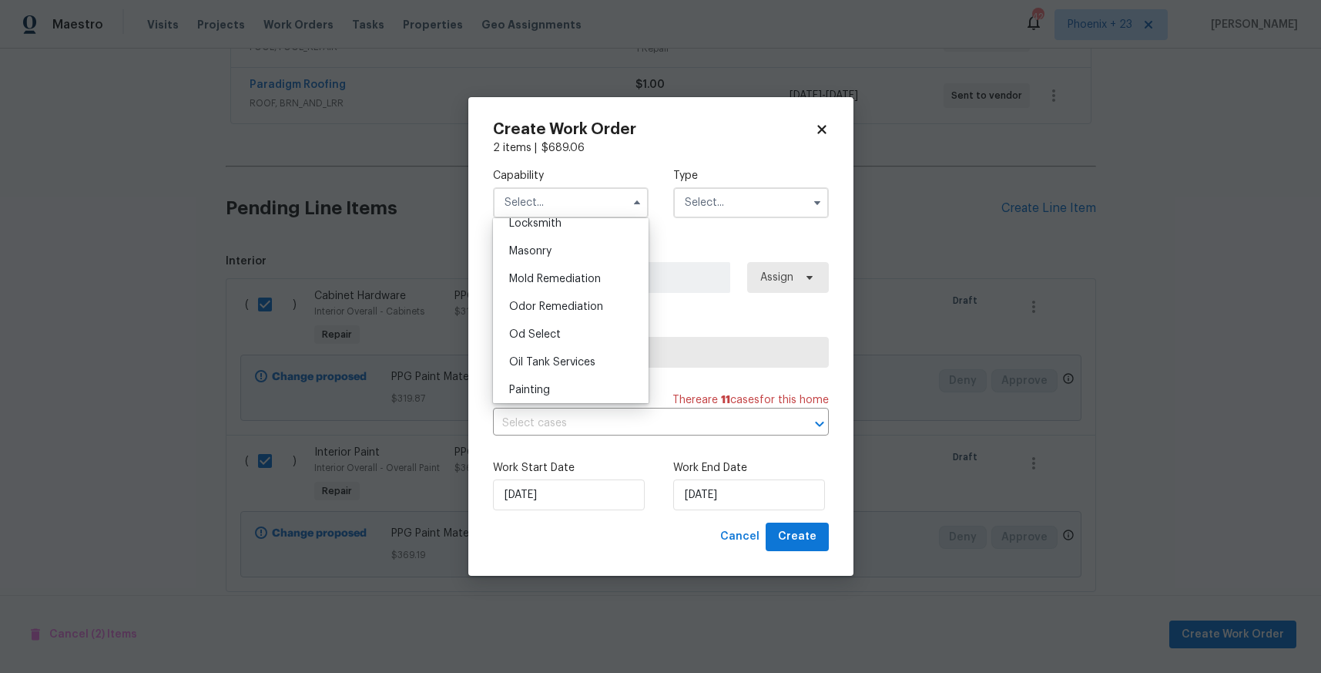
scroll to position [1193, 0]
click at [562, 342] on div "Painting" at bounding box center [571, 337] width 148 height 28
type input "Painting"
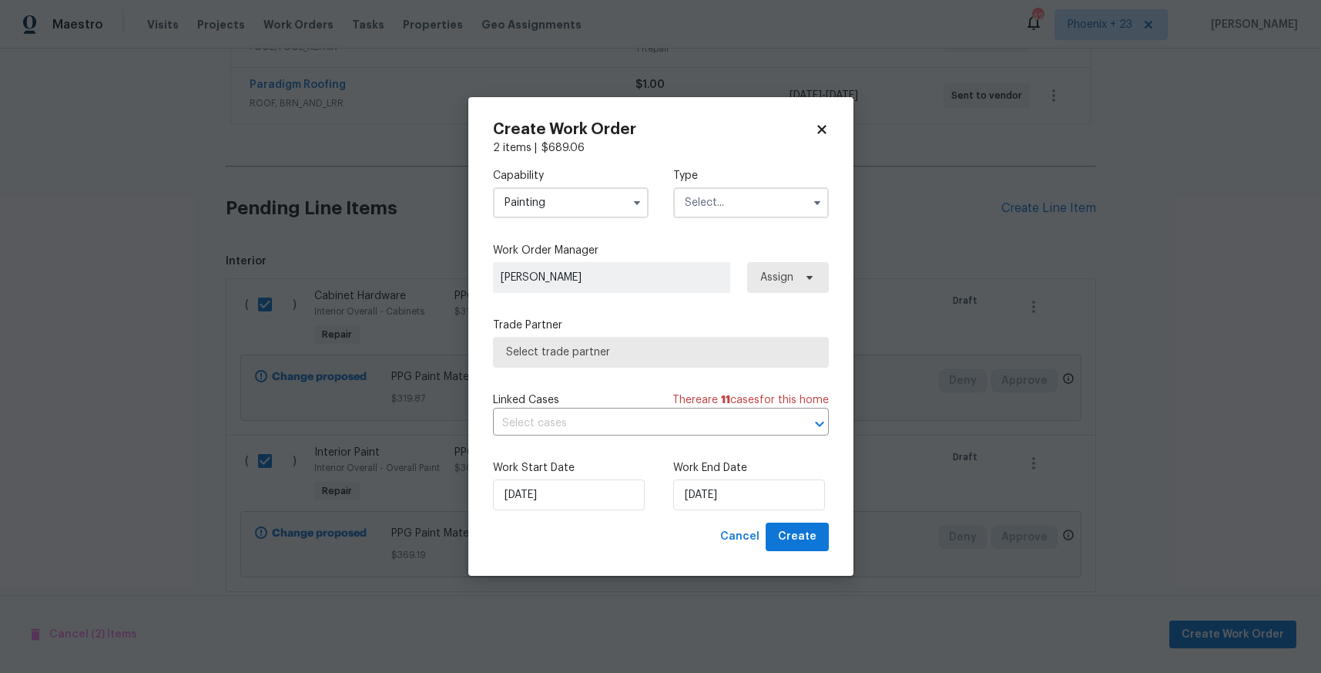
drag, startPoint x: 635, startPoint y: 225, endPoint x: 647, endPoint y: 220, distance: 13.2
click at [635, 225] on div "Capability Painting Type" at bounding box center [661, 193] width 336 height 75
drag, startPoint x: 653, startPoint y: 216, endPoint x: 668, endPoint y: 221, distance: 16.1
click at [653, 218] on div "Capability Painting Type" at bounding box center [661, 193] width 336 height 75
click at [690, 202] on input "text" at bounding box center [751, 202] width 156 height 31
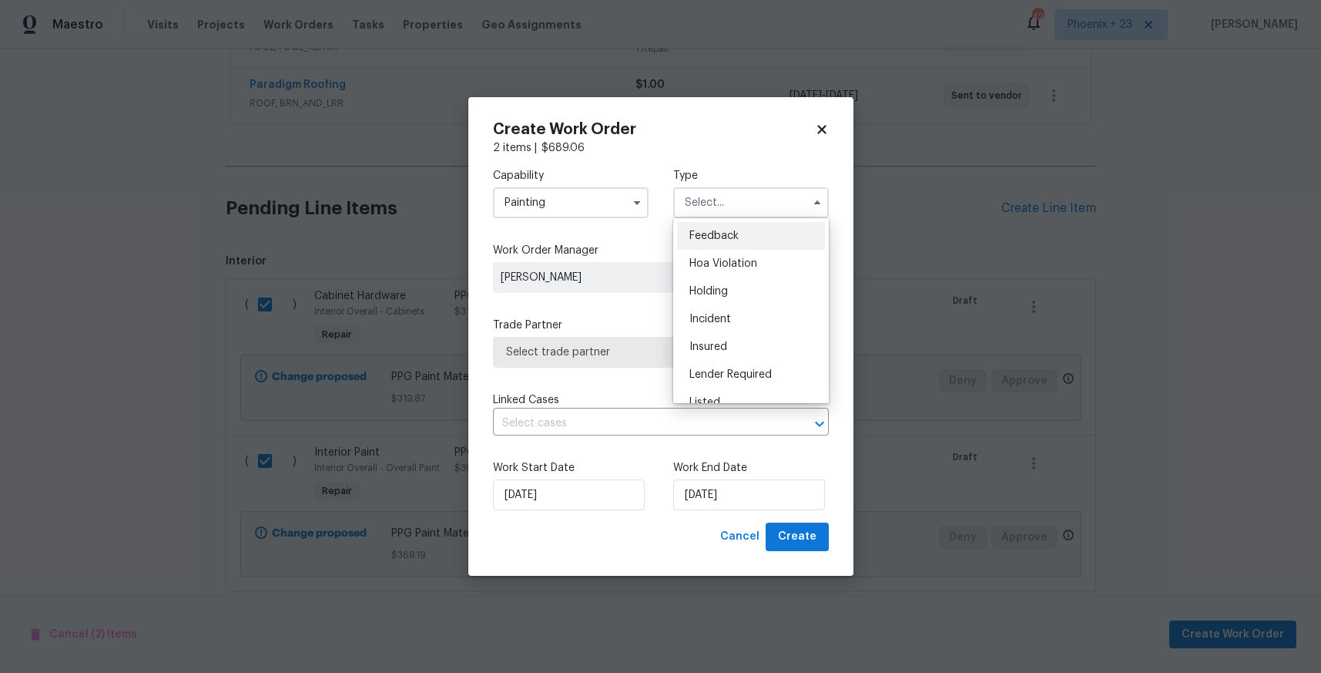
scroll to position [350, 0]
click at [734, 273] on span "Renovation" at bounding box center [718, 274] width 57 height 11
type input "Renovation"
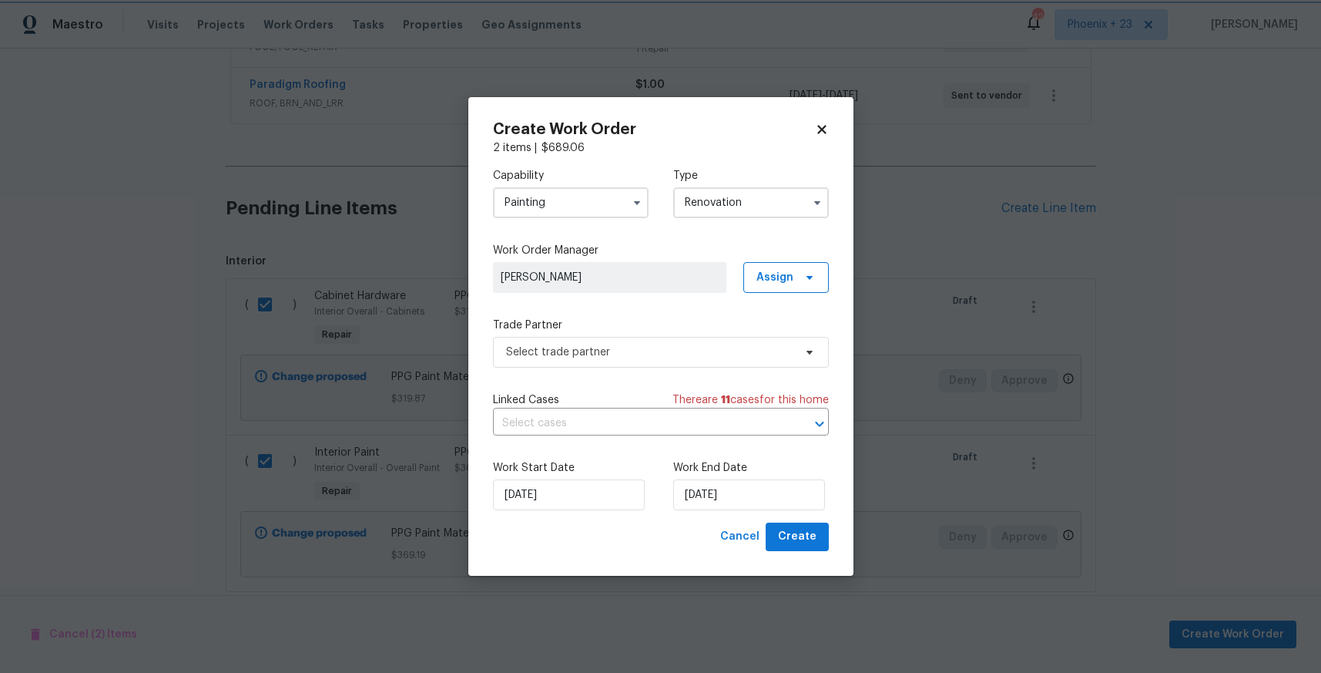
scroll to position [0, 0]
click at [750, 271] on span "Assign" at bounding box center [786, 277] width 86 height 31
click at [757, 330] on div "Assign to HPM" at bounding box center [793, 321] width 86 height 22
click at [759, 343] on div "Assign to me" at bounding box center [788, 342] width 67 height 15
click at [783, 344] on div "Assign to me" at bounding box center [788, 342] width 67 height 15
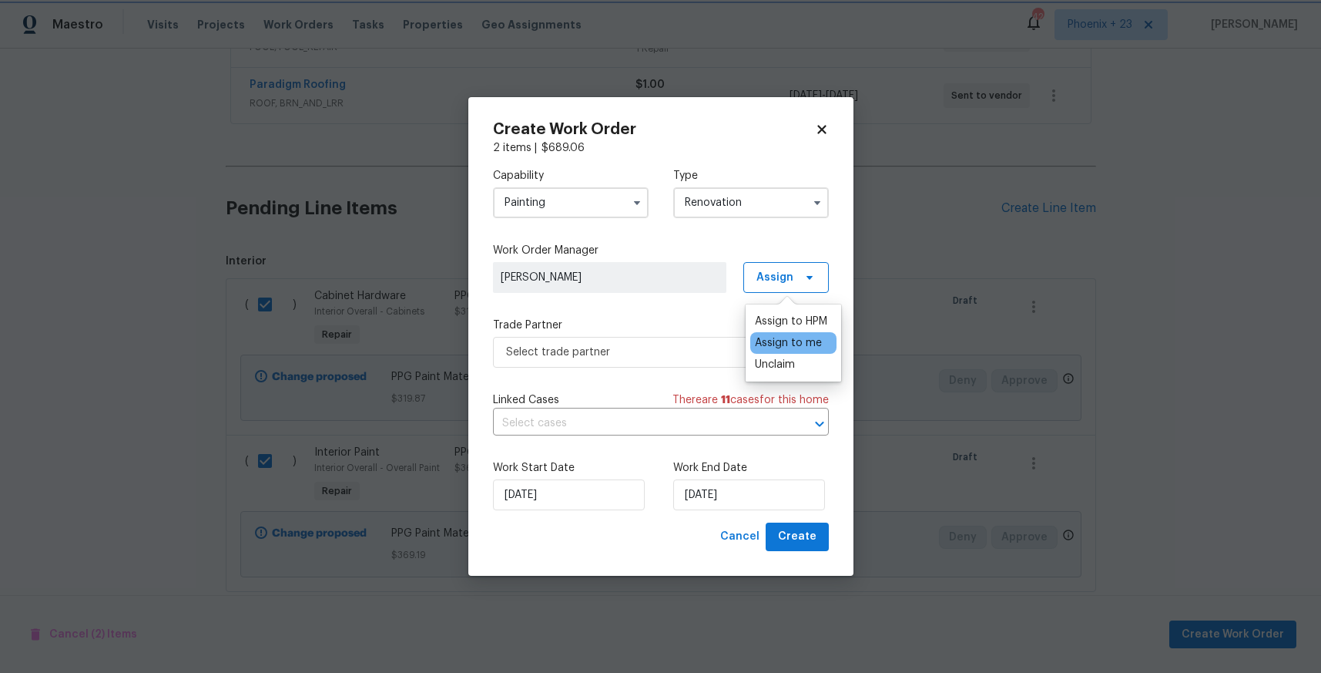
click at [693, 334] on div "Trade Partner Select trade partner" at bounding box center [661, 342] width 336 height 50
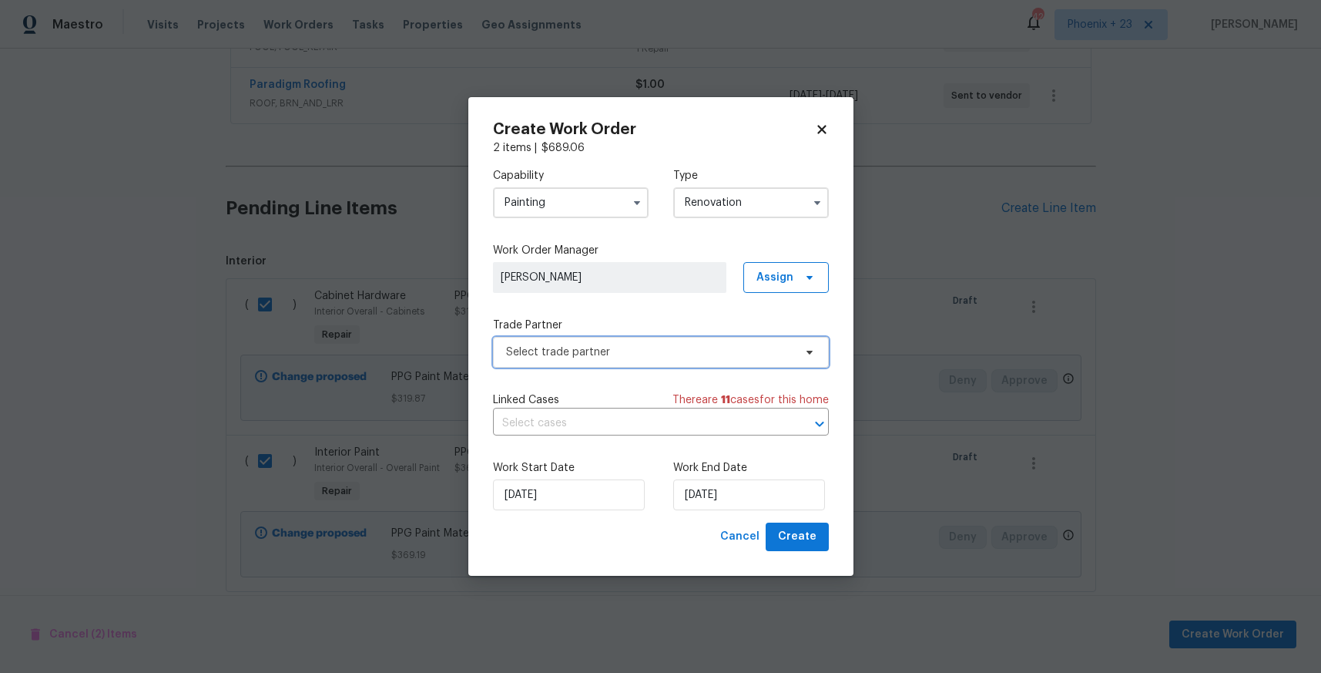
click at [726, 344] on span "Select trade partner" at bounding box center [649, 351] width 287 height 15
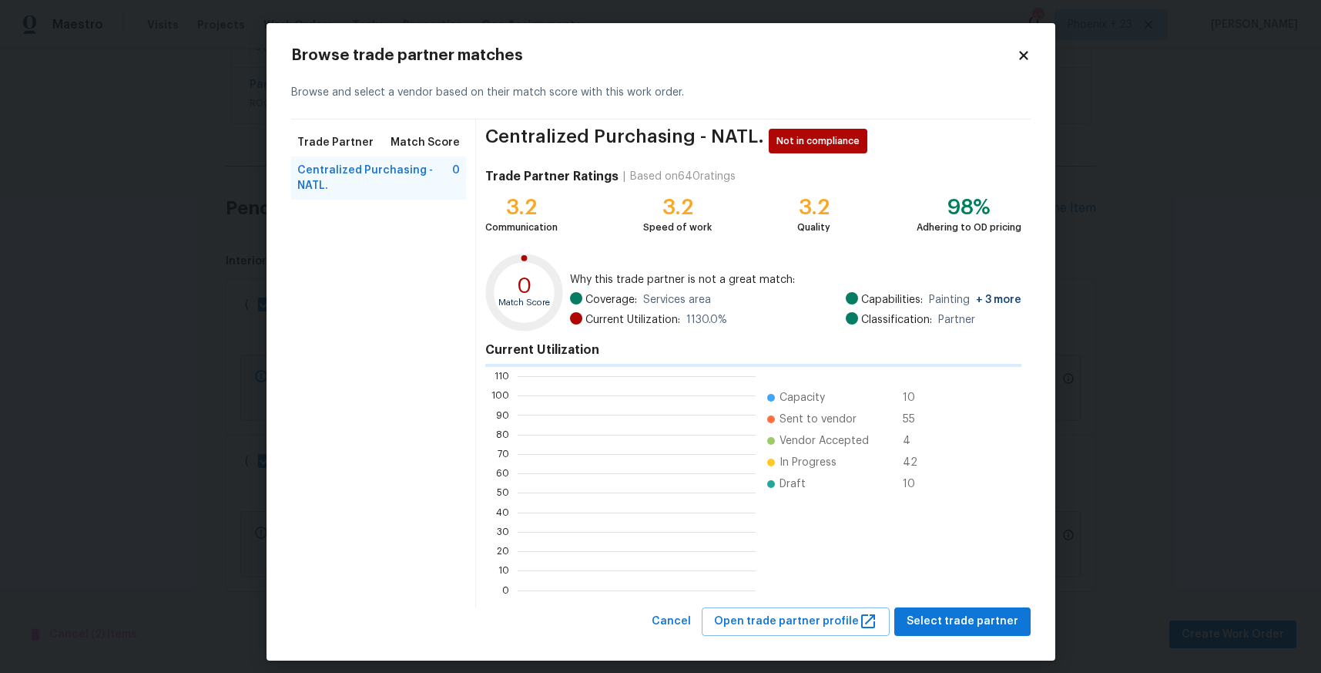
scroll to position [216, 238]
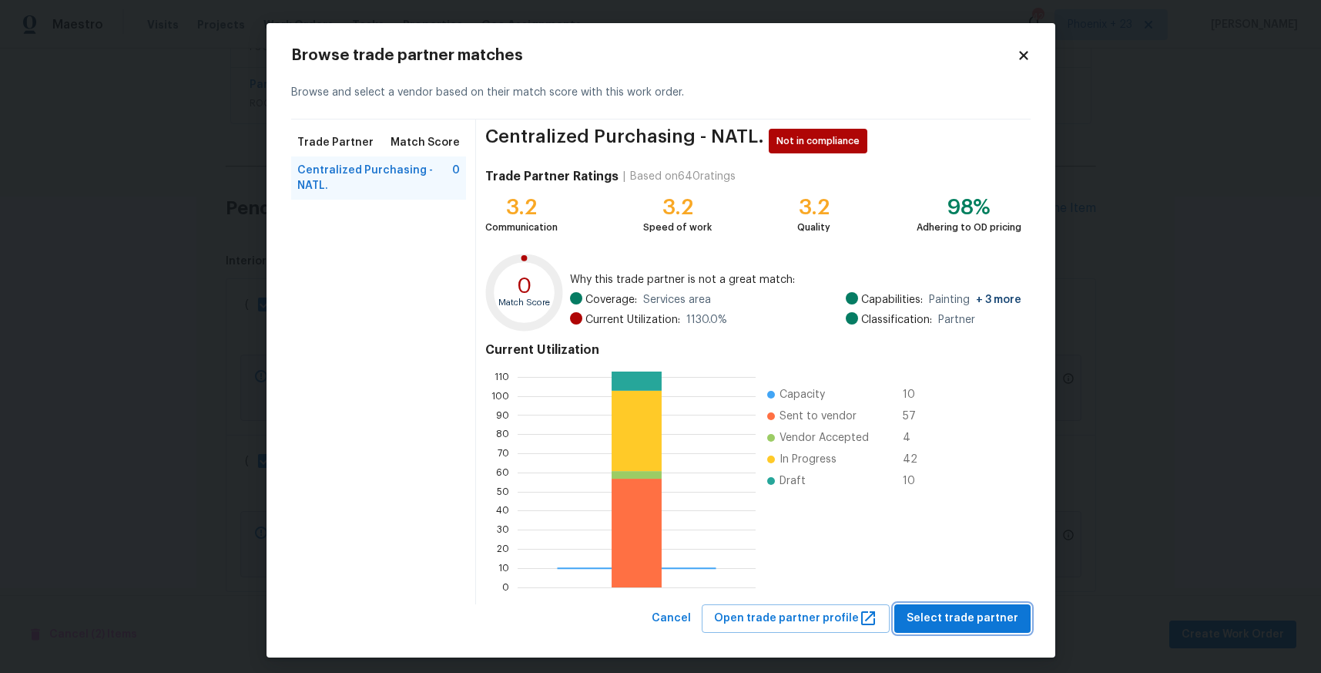
click at [971, 620] on span "Select trade partner" at bounding box center [963, 618] width 112 height 19
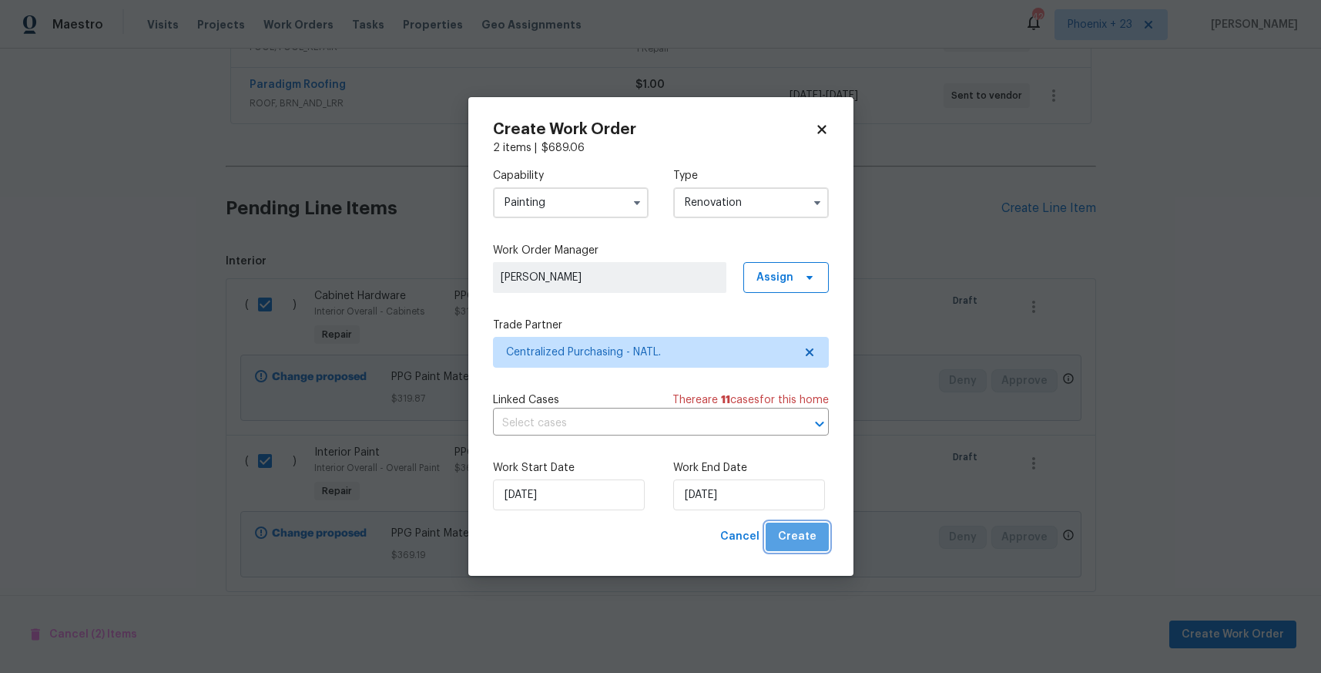
click at [808, 540] on span "Create" at bounding box center [797, 536] width 39 height 19
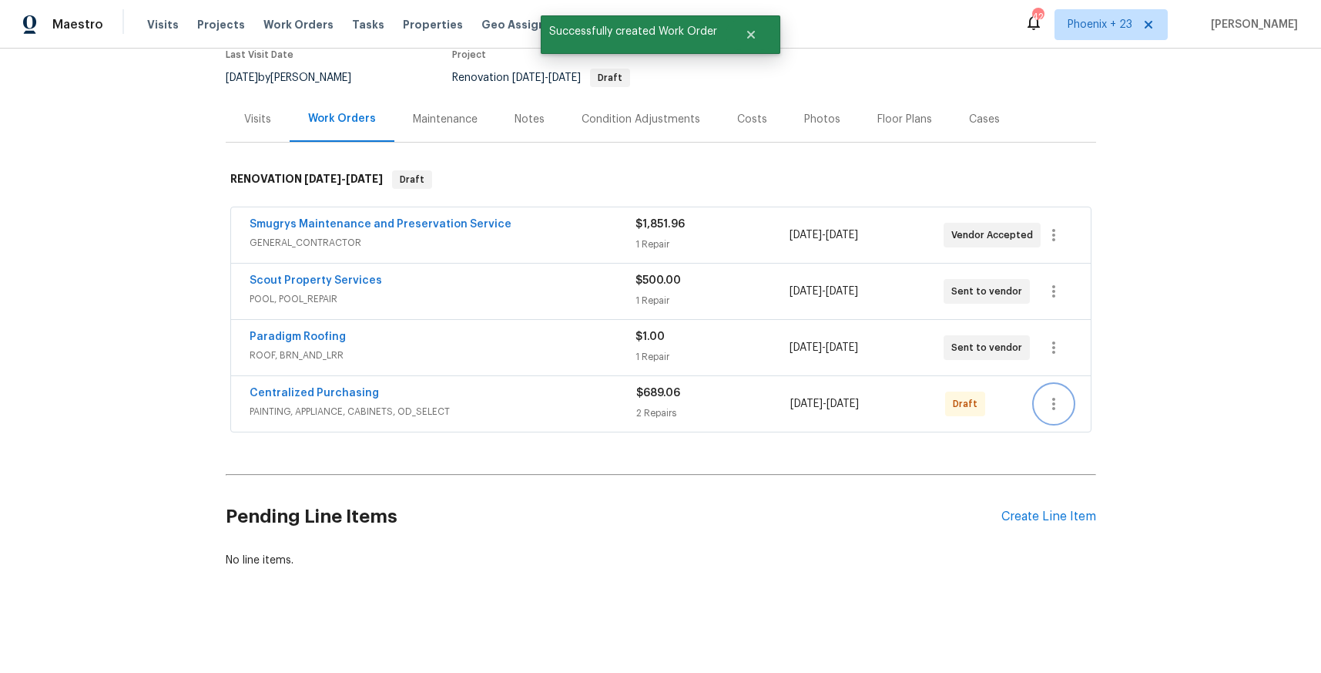
click at [1059, 398] on icon "button" at bounding box center [1054, 403] width 18 height 18
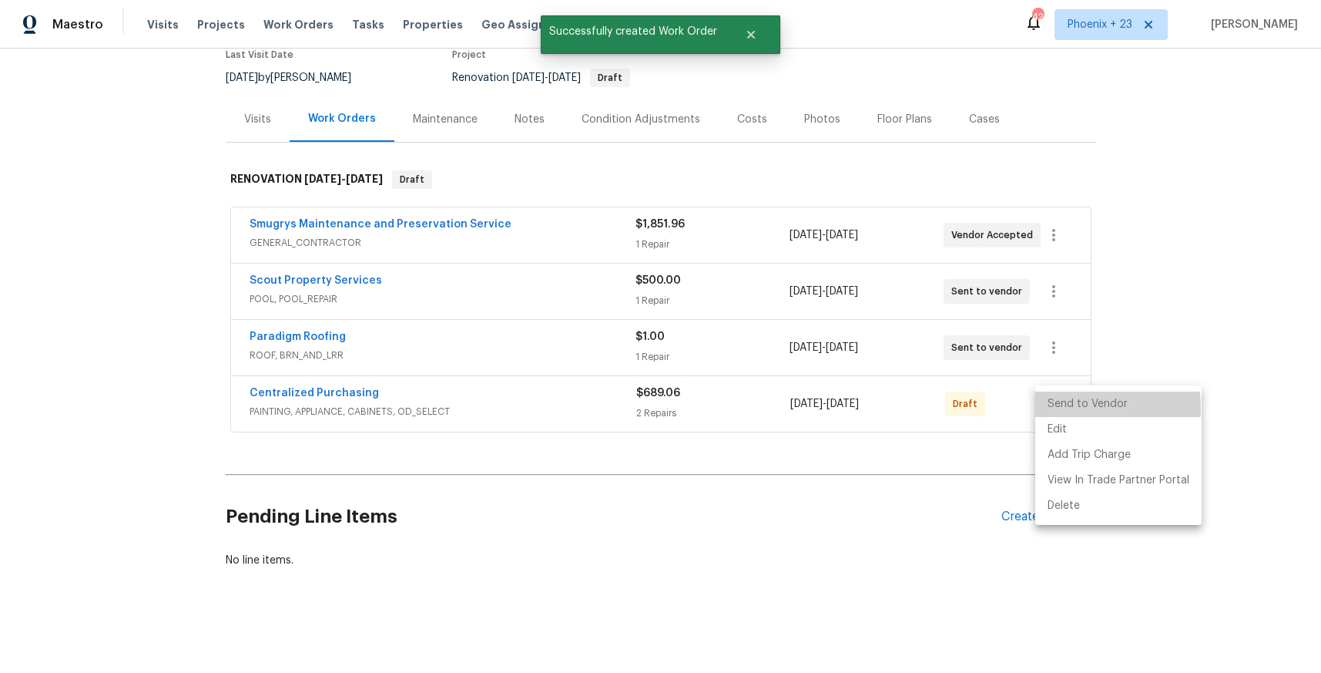
click at [1052, 408] on li "Send to Vendor" at bounding box center [1118, 403] width 166 height 25
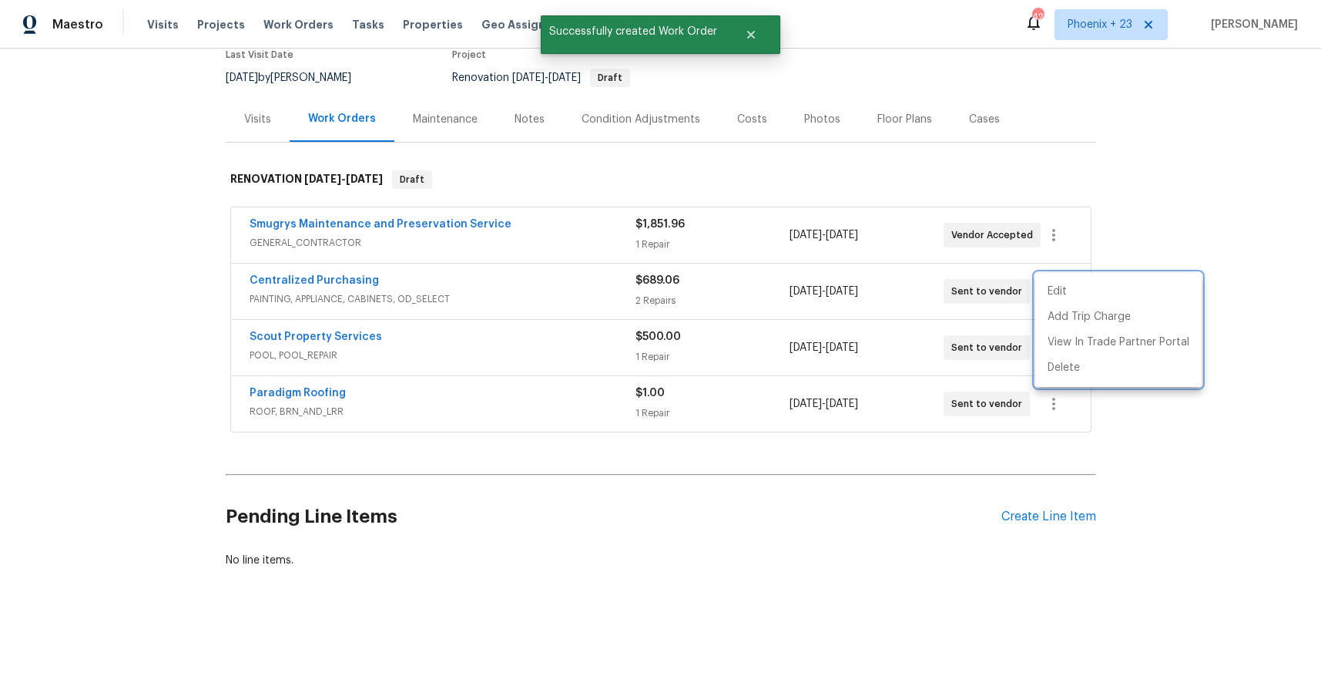
drag, startPoint x: 298, startPoint y: 292, endPoint x: 302, endPoint y: 281, distance: 11.5
click at [298, 292] on div at bounding box center [660, 336] width 1321 height 673
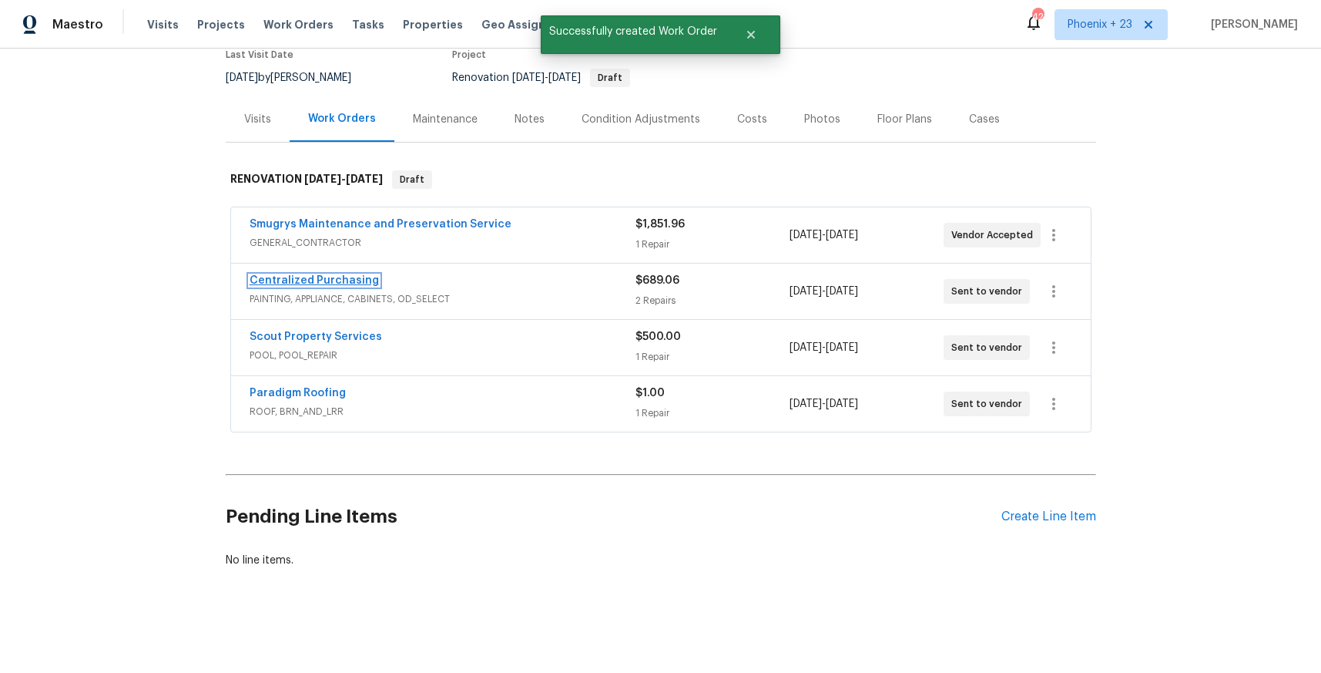
click at [302, 278] on link "Centralized Purchasing" at bounding box center [314, 280] width 129 height 11
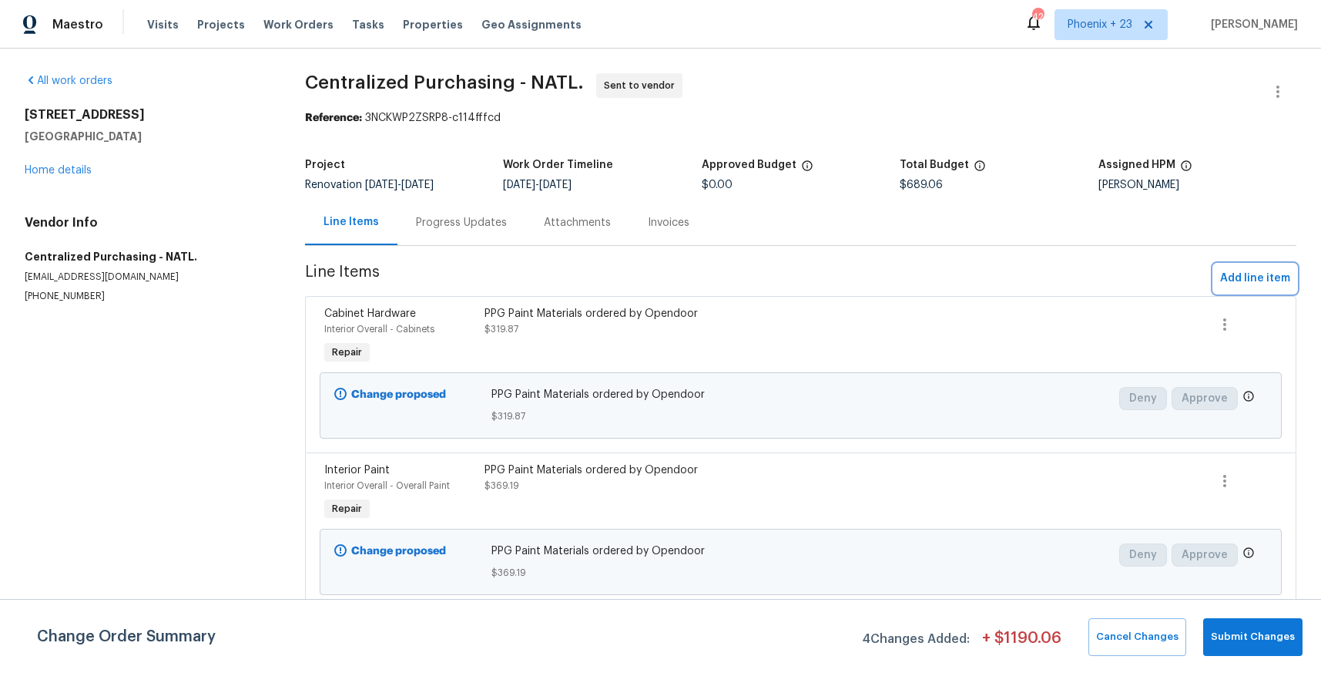
click at [1234, 284] on span "Add line item" at bounding box center [1255, 278] width 70 height 19
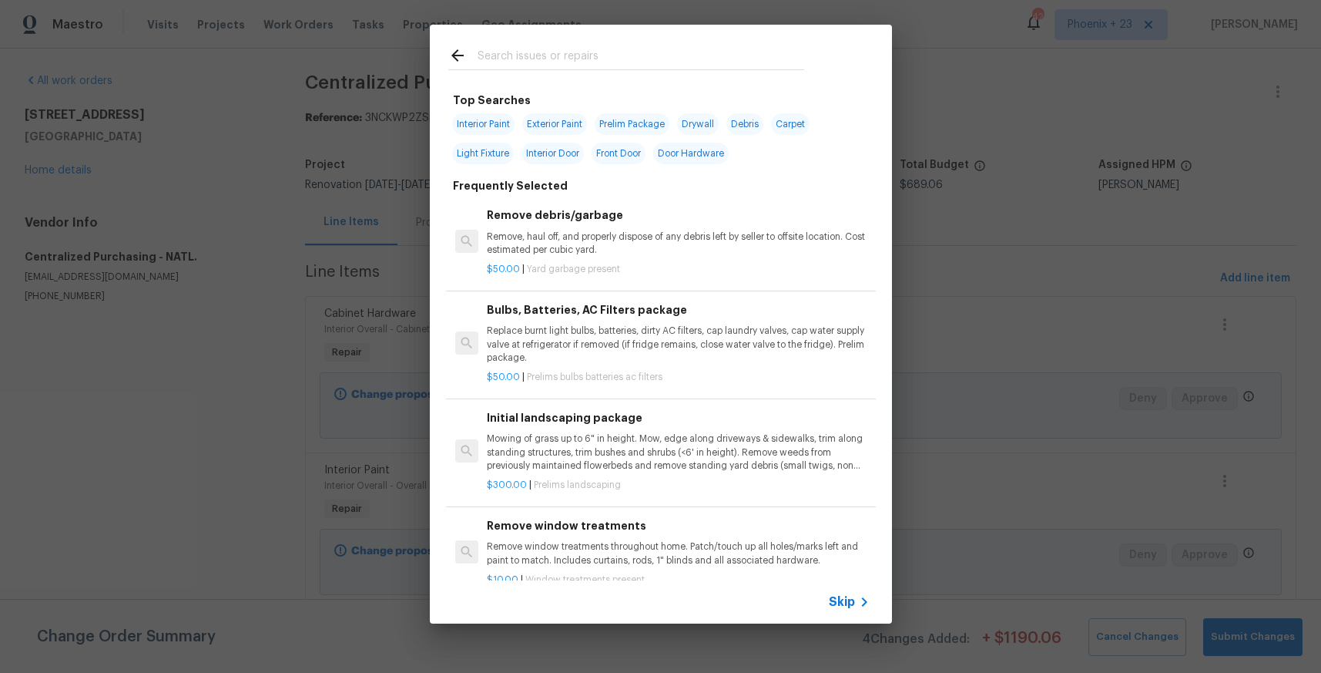
click at [543, 57] on input "text" at bounding box center [641, 57] width 327 height 23
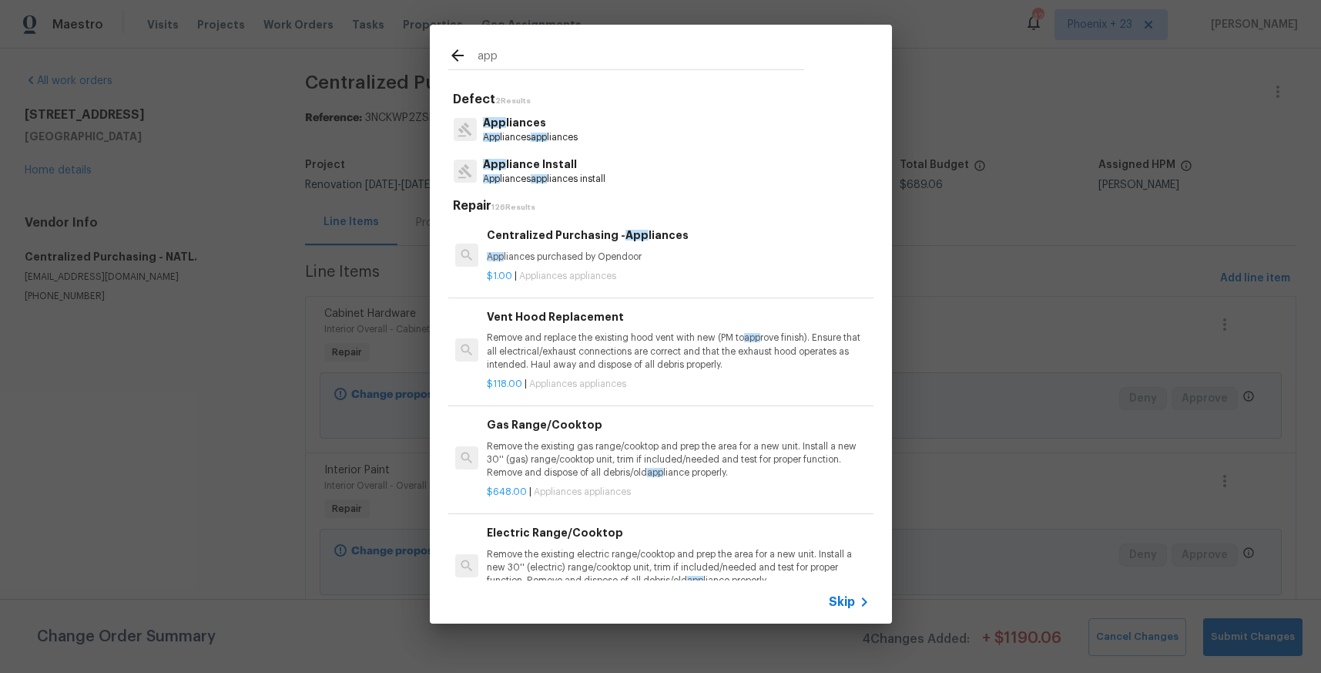
type input "app"
click at [686, 270] on p "$1.00 | Appliances appliances" at bounding box center [678, 276] width 382 height 13
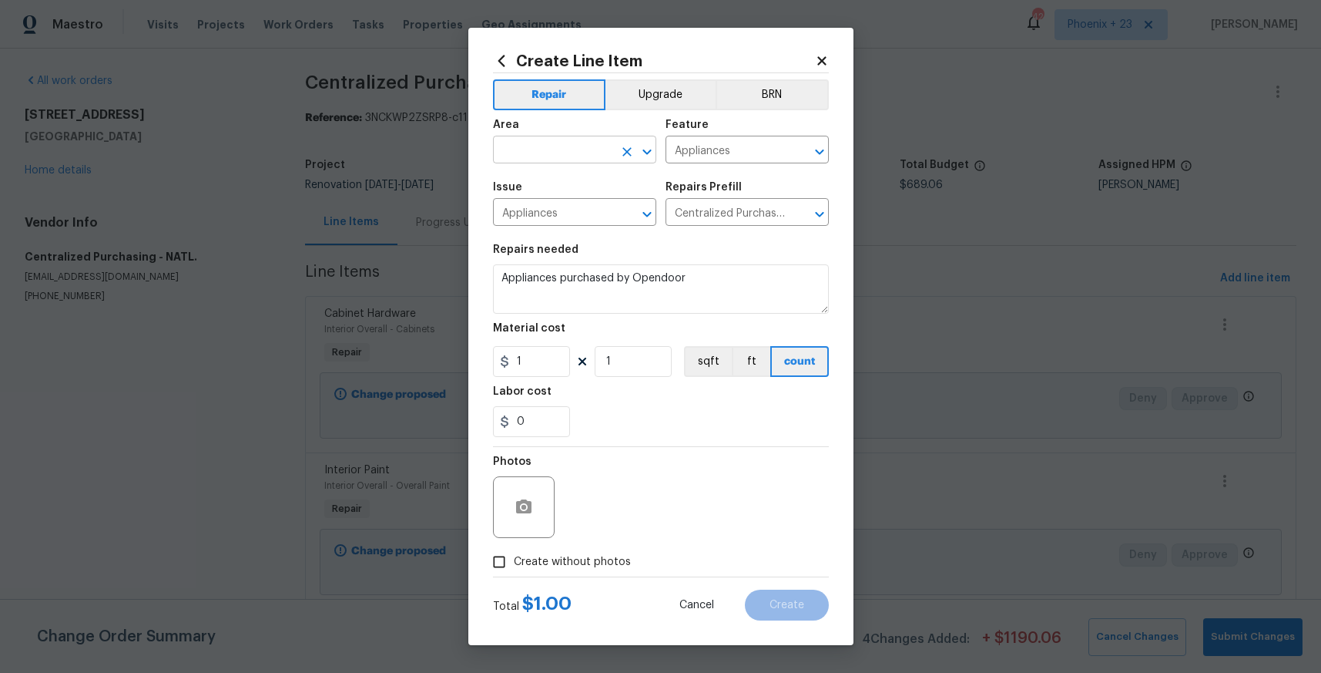
click at [576, 150] on input "text" at bounding box center [553, 151] width 120 height 24
click at [585, 184] on li "Kitchen" at bounding box center [574, 185] width 163 height 25
type input "Kitchen"
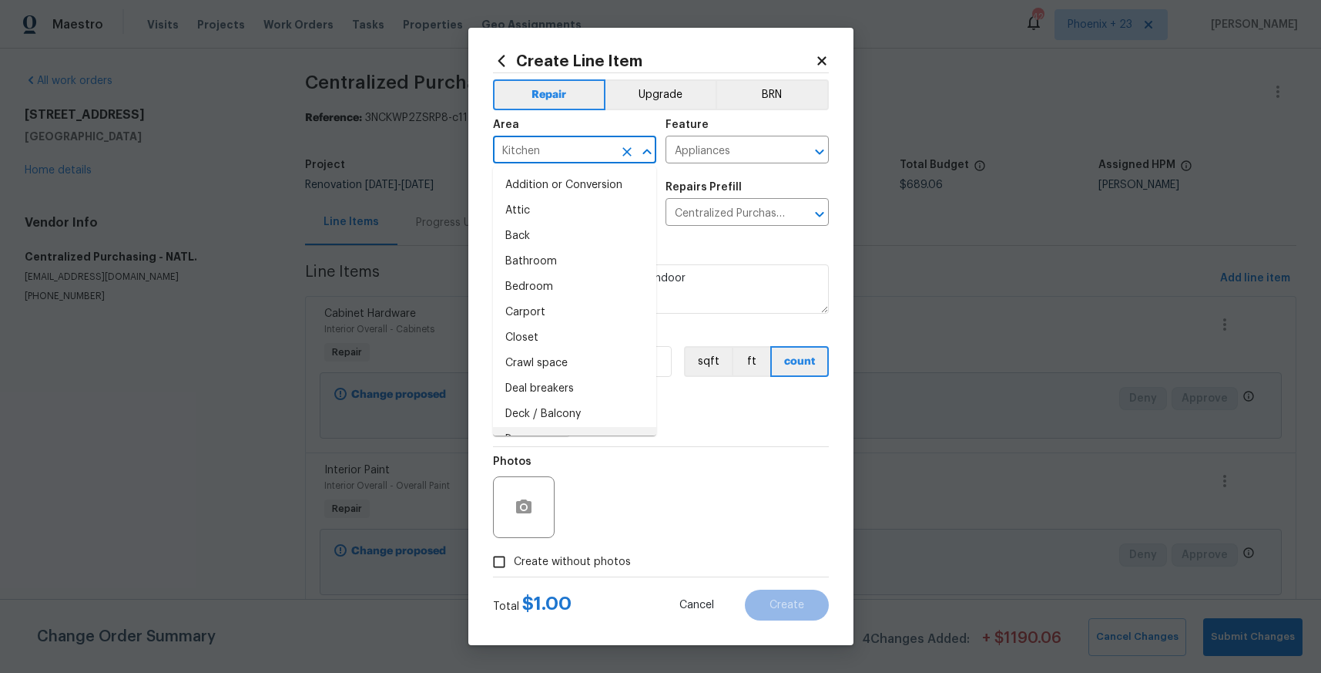
drag, startPoint x: 682, startPoint y: 478, endPoint x: 679, endPoint y: 468, distance: 11.0
click at [680, 472] on div "Photos" at bounding box center [661, 497] width 336 height 100
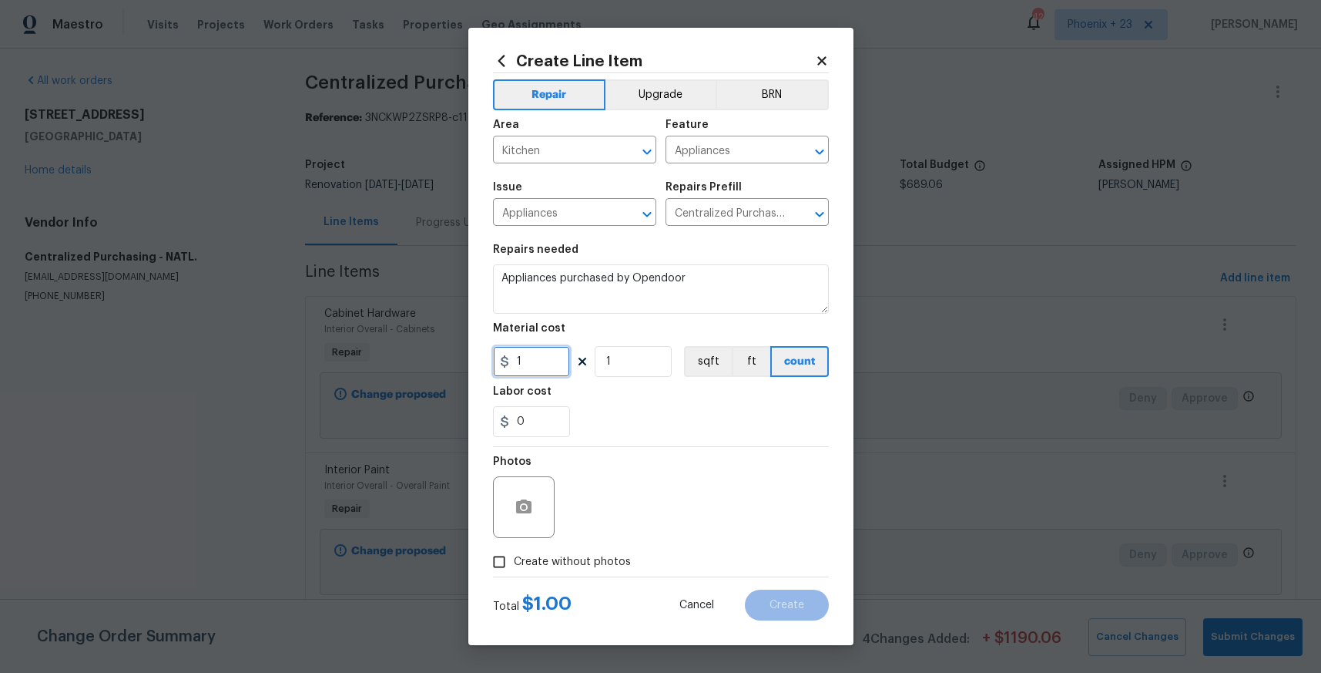
click at [545, 364] on input "1" at bounding box center [531, 361] width 77 height 31
drag, startPoint x: 544, startPoint y: 363, endPoint x: 445, endPoint y: 353, distance: 99.9
click at [445, 353] on div "Create Line Item Repair Upgrade BRN Area Kitchen ​ Feature Appliances ​ Issue A…" at bounding box center [660, 336] width 1321 height 673
type input "593.97"
click at [599, 572] on form "Repair Upgrade BRN Area Kitchen ​ Feature Appliances ​ Issue Appliances ​ Repai…" at bounding box center [661, 346] width 336 height 547
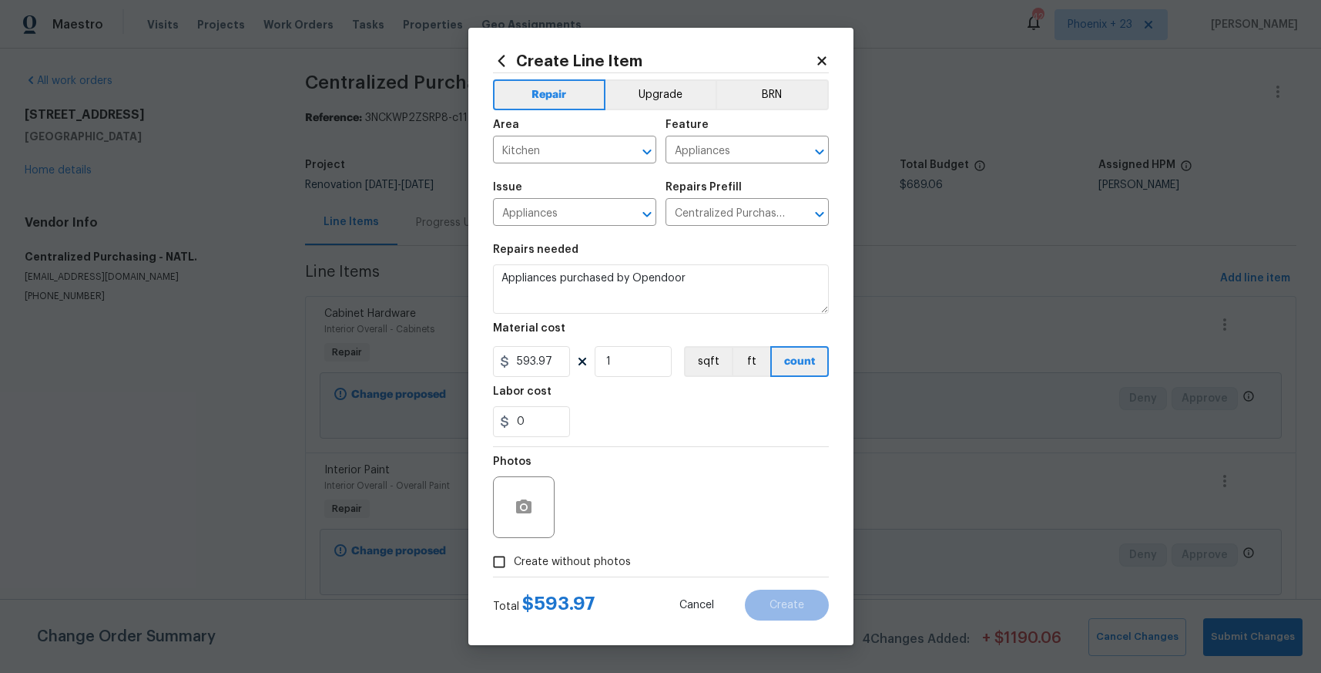
click at [603, 559] on span "Create without photos" at bounding box center [572, 562] width 117 height 16
click at [514, 559] on input "Create without photos" at bounding box center [499, 561] width 29 height 29
checkbox input "true"
click at [657, 512] on textarea at bounding box center [698, 507] width 262 height 62
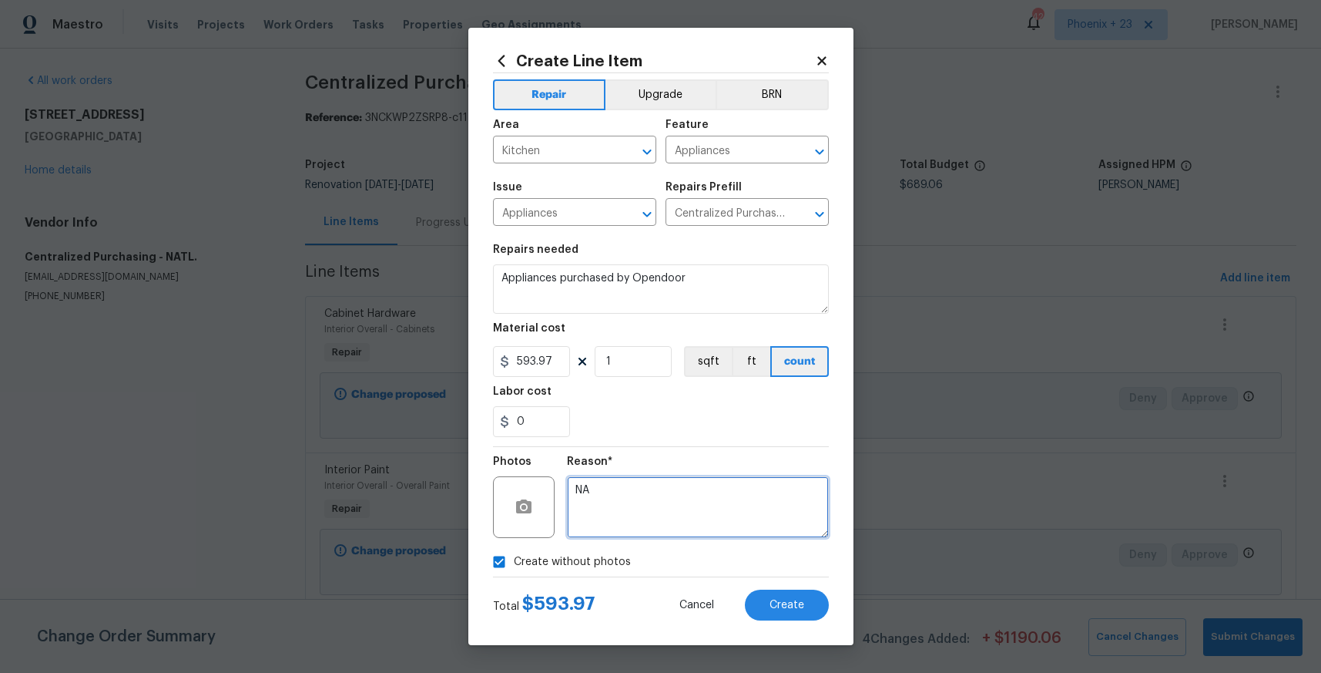
type textarea "NA"
click at [737, 417] on div "0" at bounding box center [661, 421] width 336 height 31
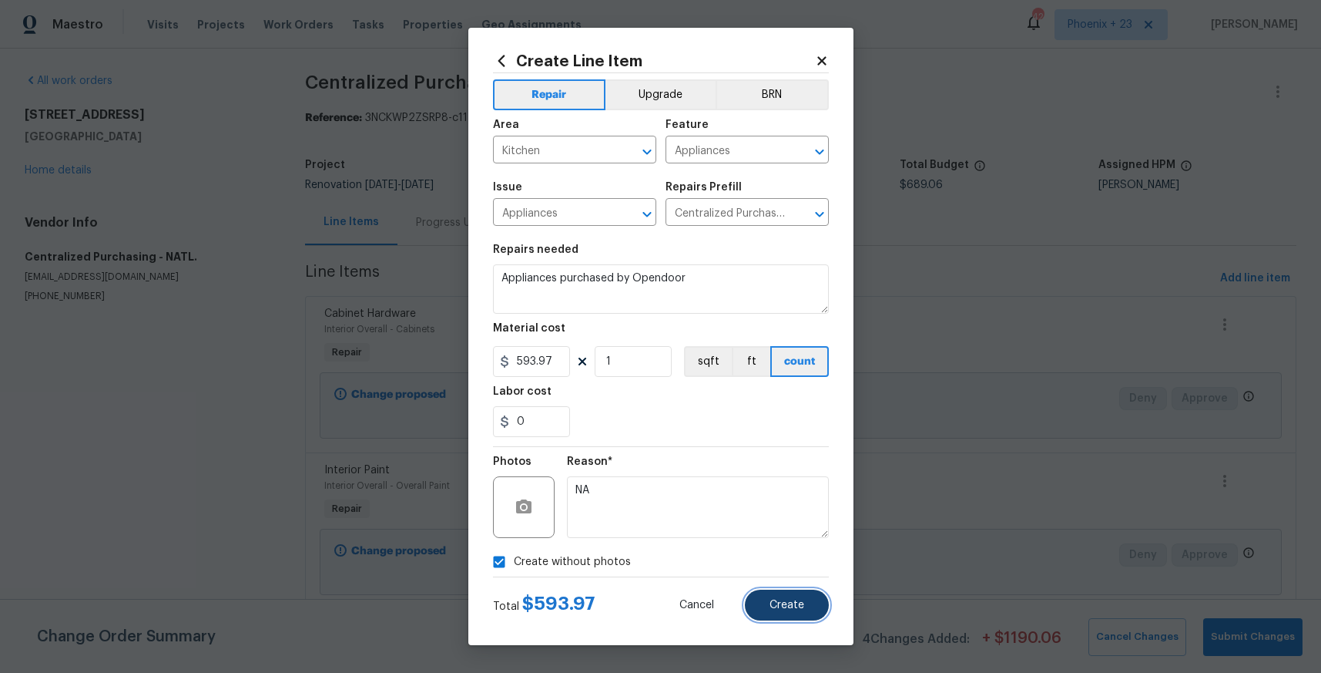
click at [794, 596] on button "Create" at bounding box center [787, 604] width 84 height 31
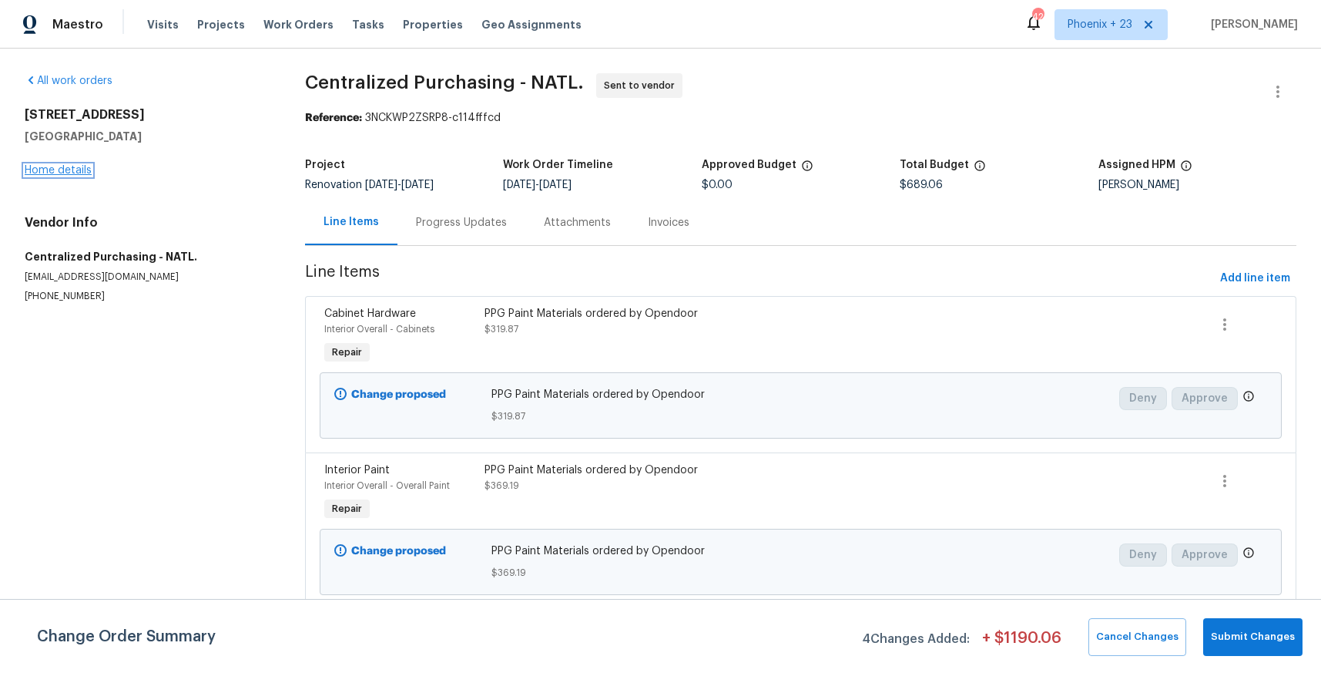
click at [75, 166] on link "Home details" at bounding box center [58, 170] width 67 height 11
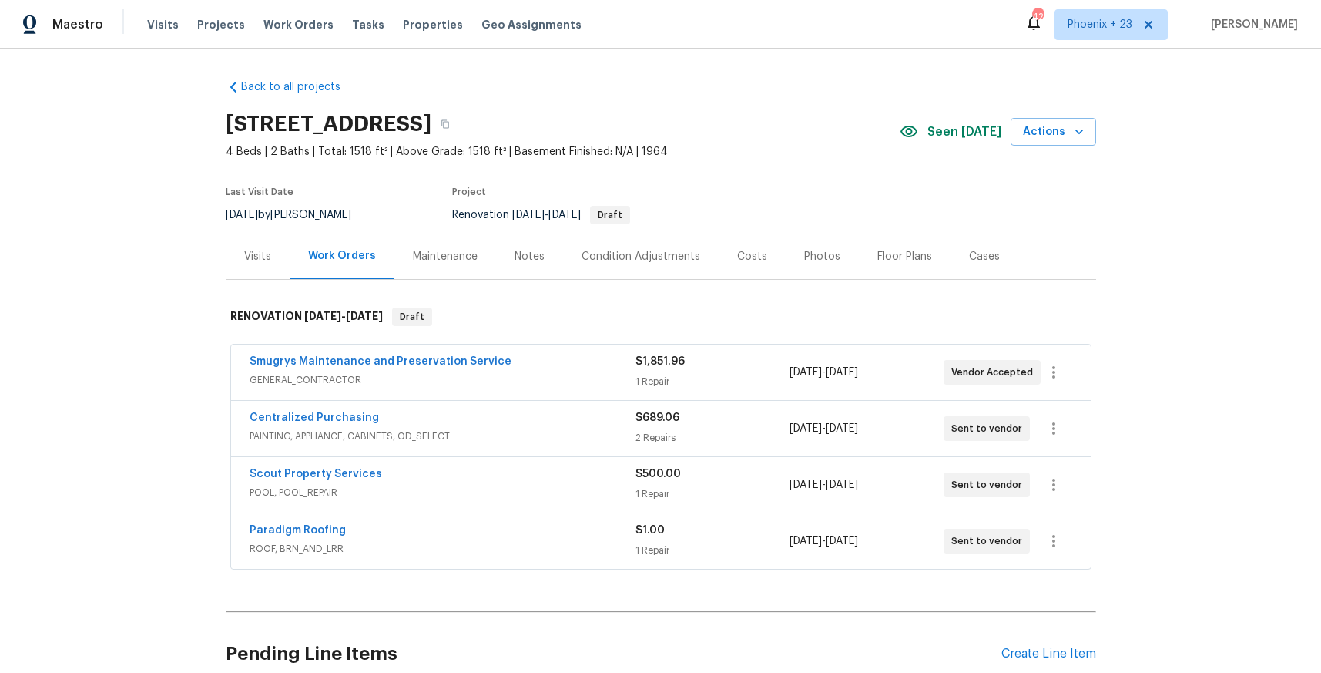
click at [253, 262] on div "Visits" at bounding box center [257, 256] width 27 height 15
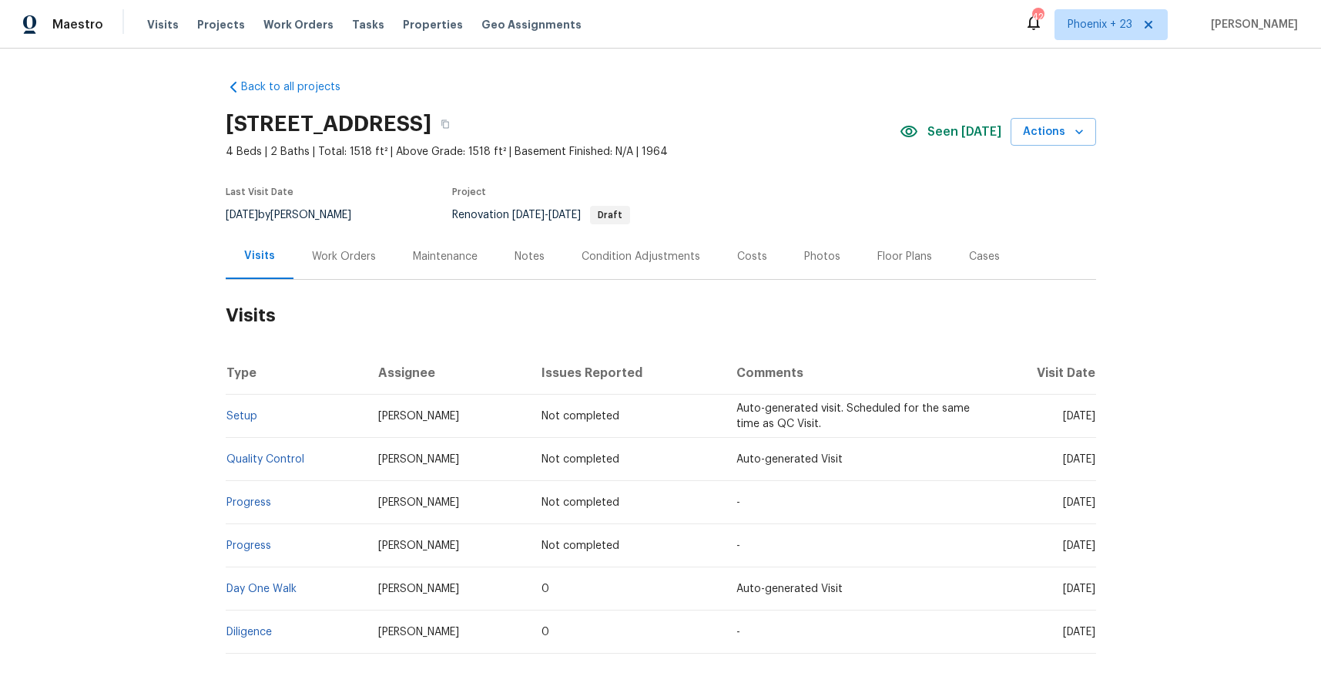
scroll to position [86, 0]
